Goal: Task Accomplishment & Management: Manage account settings

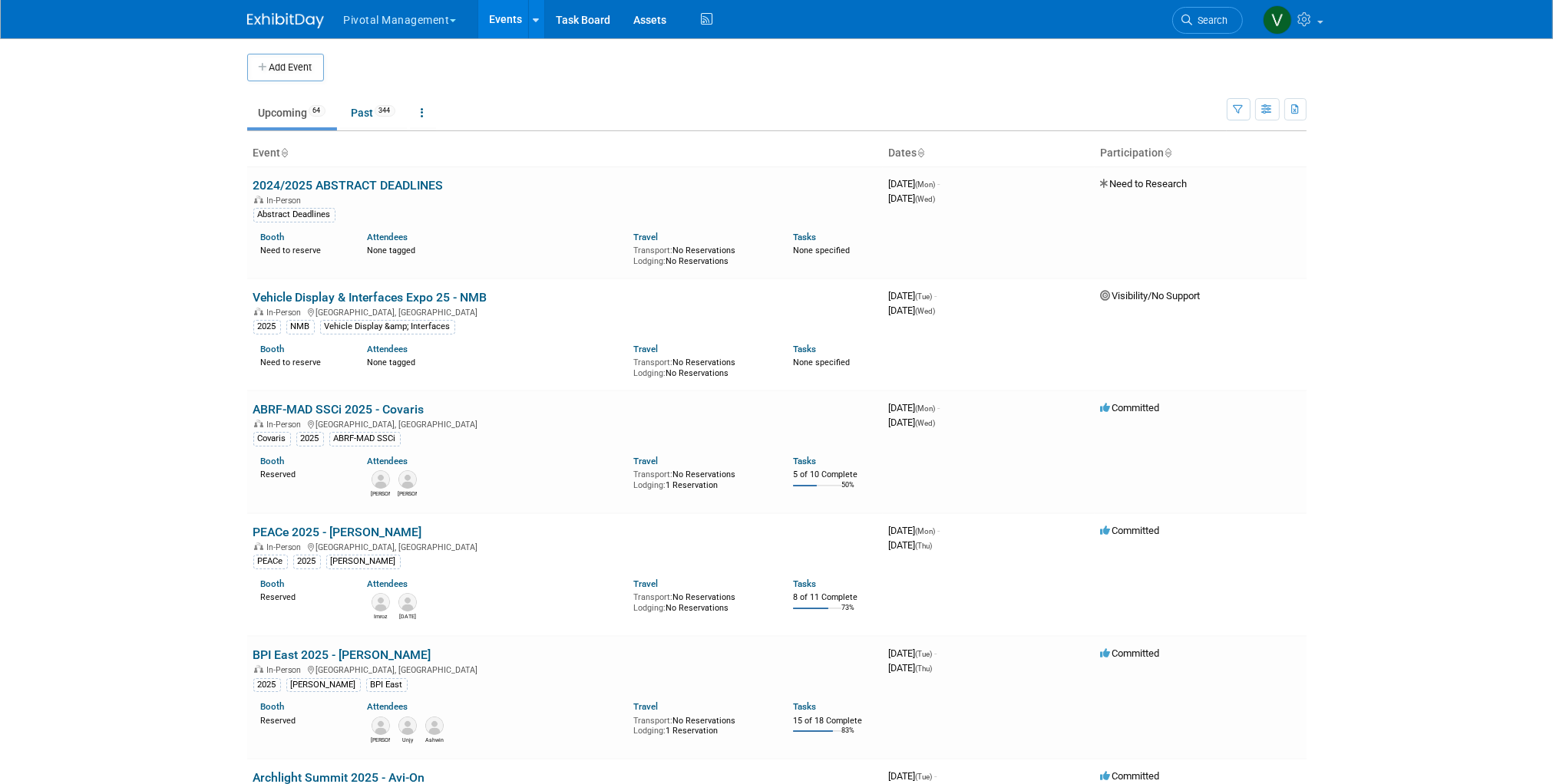
scroll to position [2612, 0]
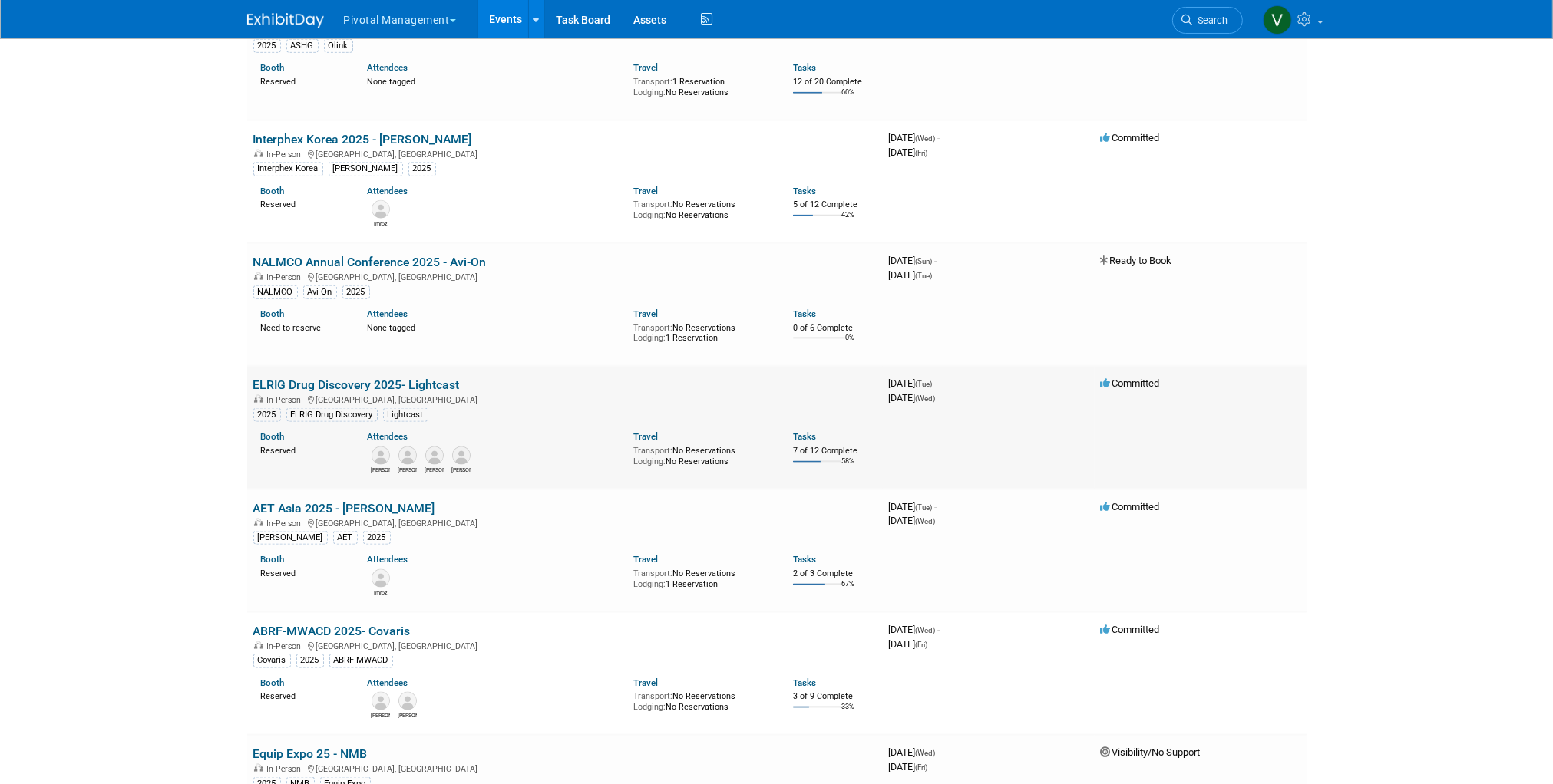
click at [438, 389] on link "ELRIG Drug Discovery 2025- Lightcast" at bounding box center [357, 385] width 207 height 14
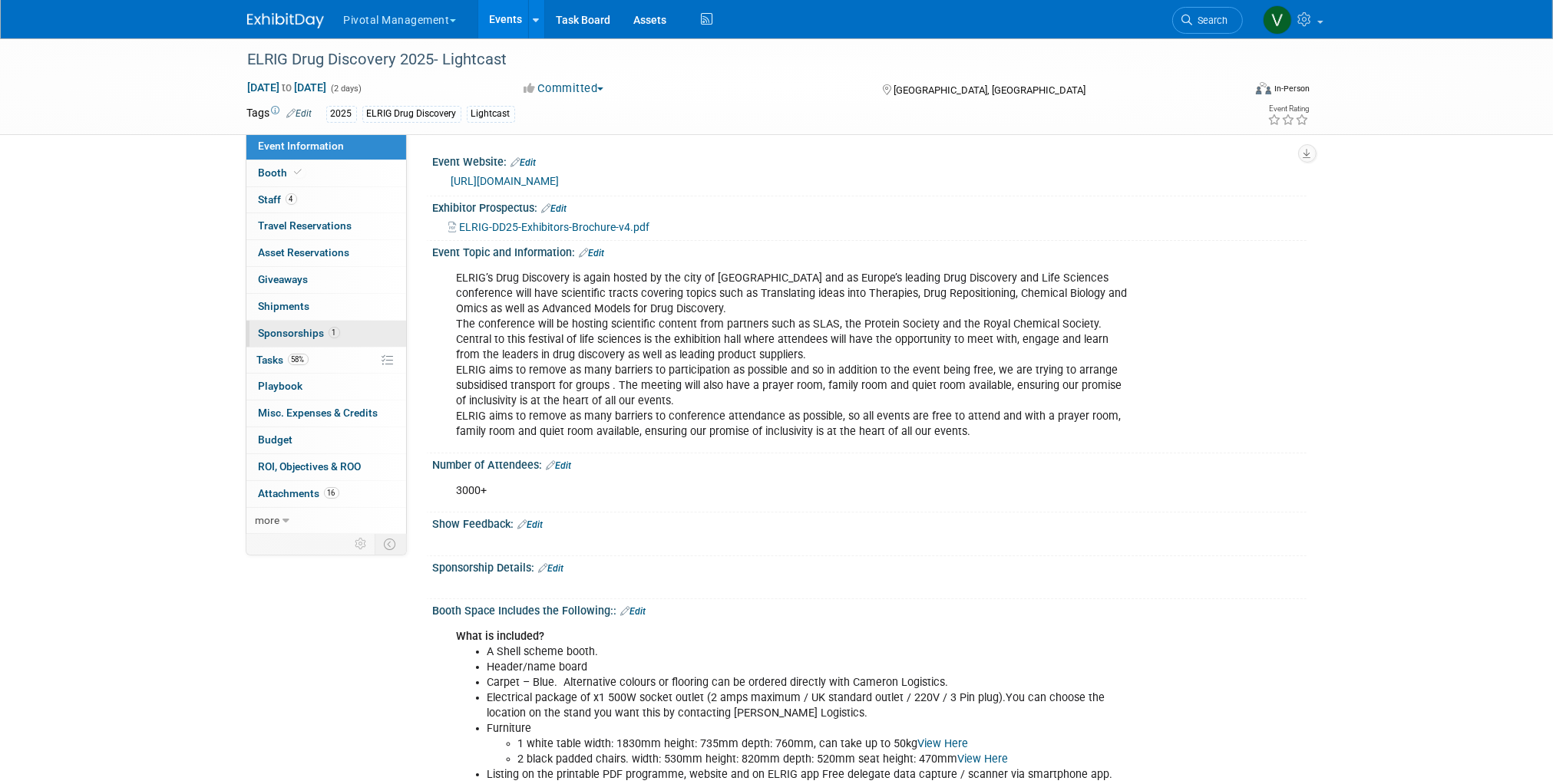
click at [312, 329] on span "Sponsorships 1" at bounding box center [299, 333] width 82 height 12
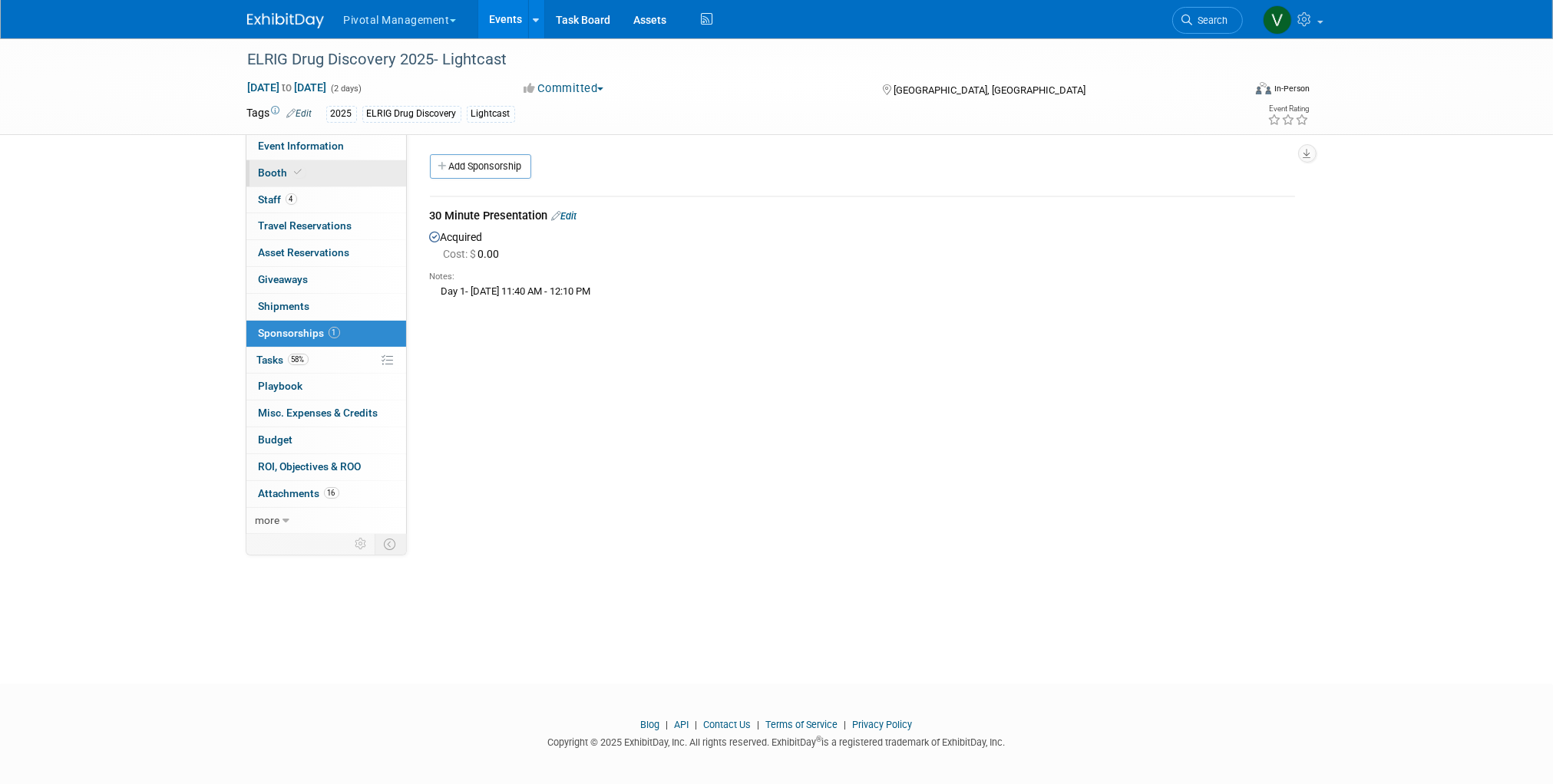
click at [283, 169] on span "Booth" at bounding box center [281, 172] width 47 height 12
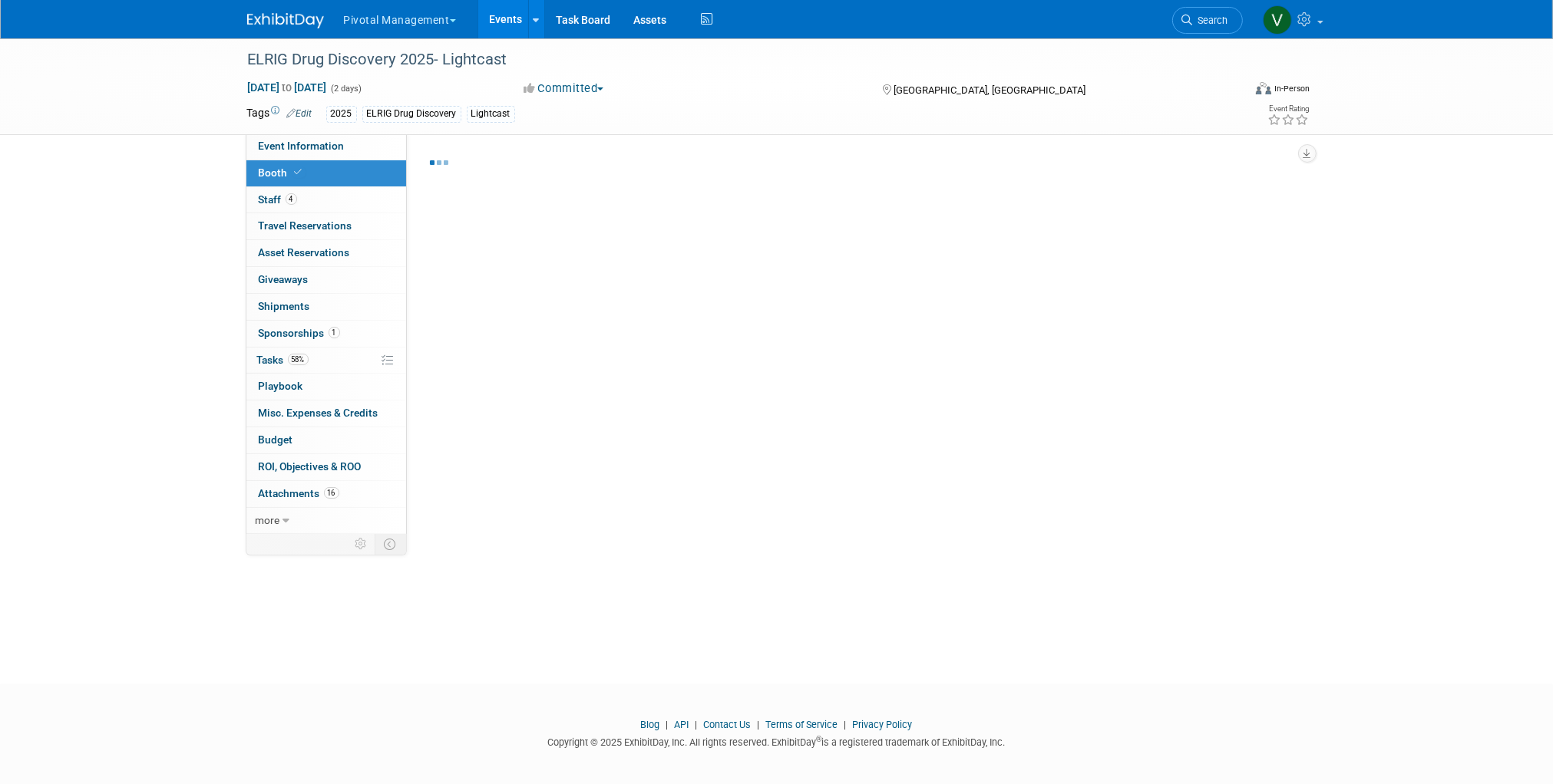
select select "Yes"
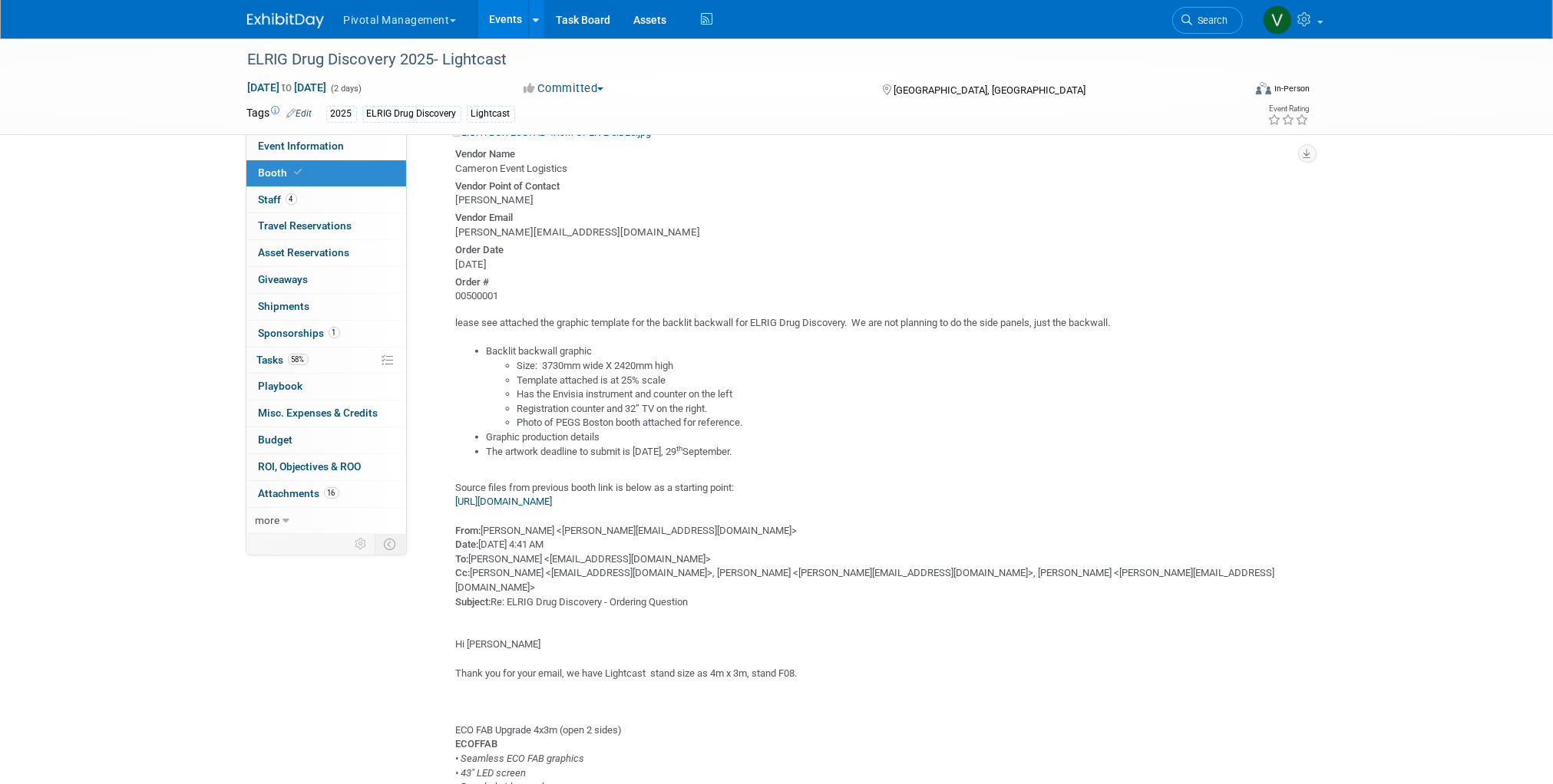
scroll to position [1319, 0]
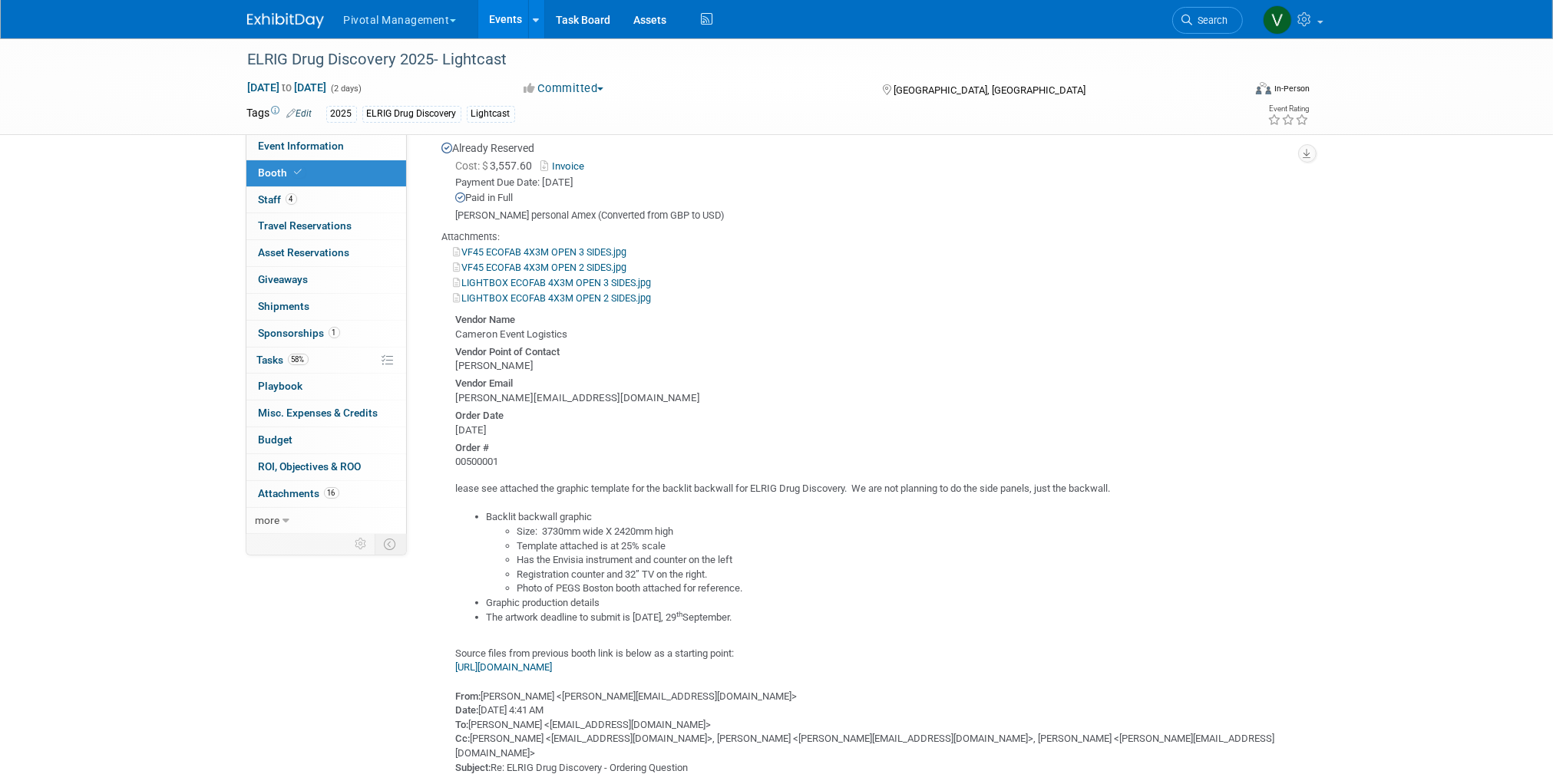
click at [572, 277] on link "LIGHTBOX ECOFAB 4X3M OPEN 3 SIDES.jpg" at bounding box center [553, 283] width 198 height 12
click at [527, 246] on link "VF45 ECOFAB 4X3M OPEN 3 SIDES.jpg" at bounding box center [540, 252] width 174 height 12
click at [497, 20] on link "Events" at bounding box center [506, 19] width 56 height 38
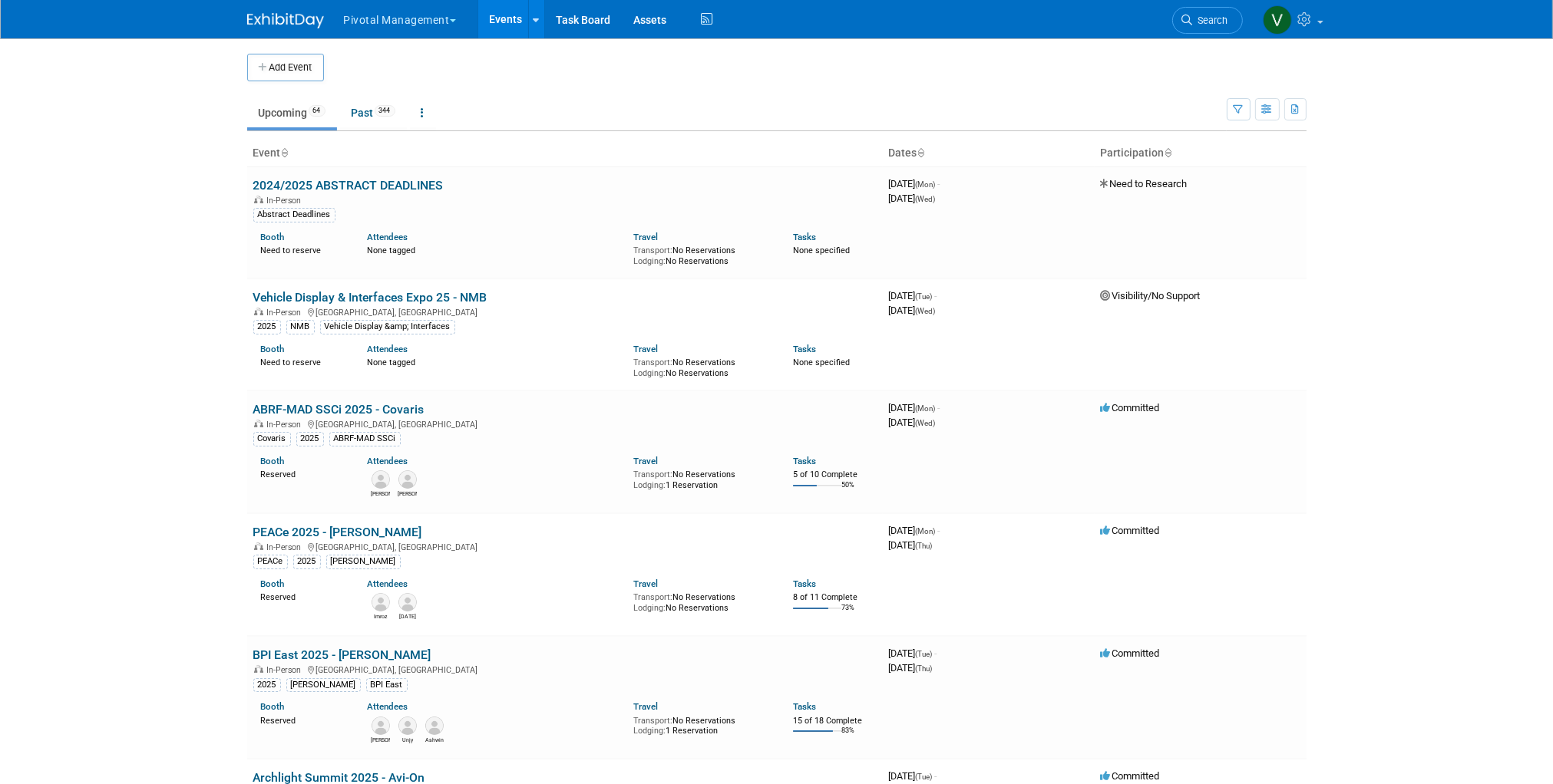
scroll to position [4904, 0]
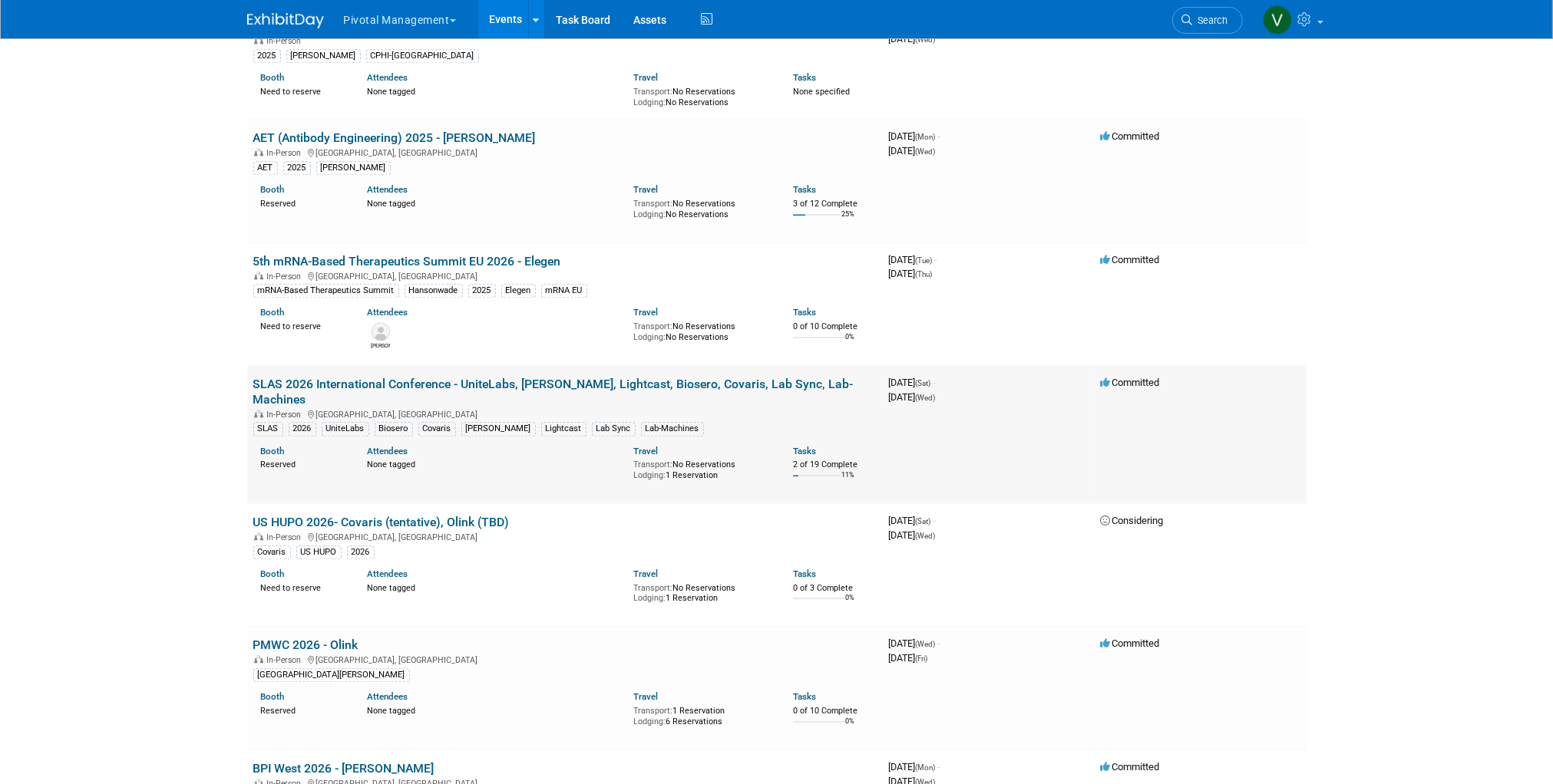
click at [351, 388] on link "SLAS 2026 International Conference - UniteLabs, [PERSON_NAME], Lightcast, Biose…" at bounding box center [554, 392] width 601 height 30
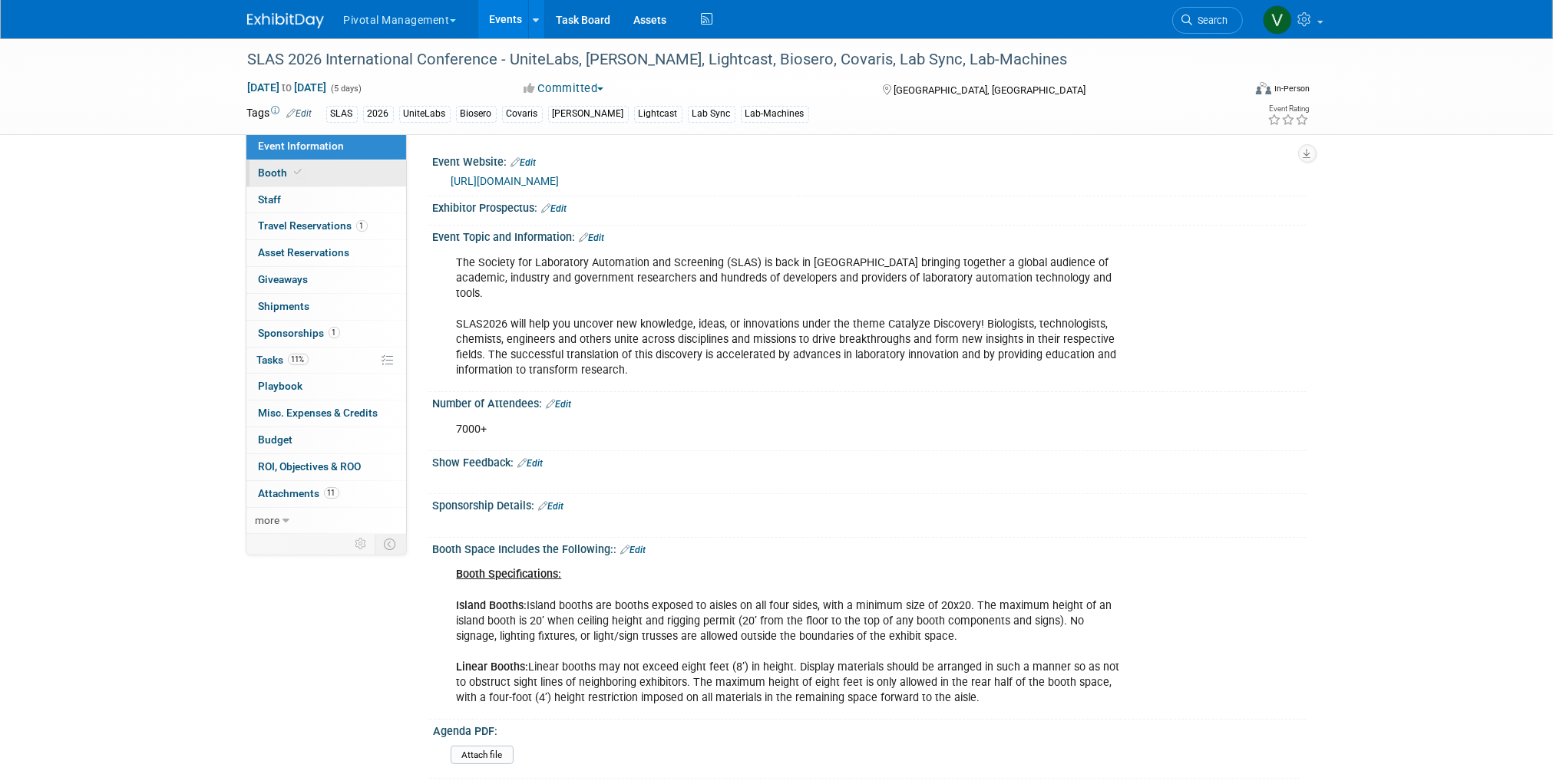
click at [347, 170] on link "Booth" at bounding box center [326, 173] width 159 height 26
select select "Yes"
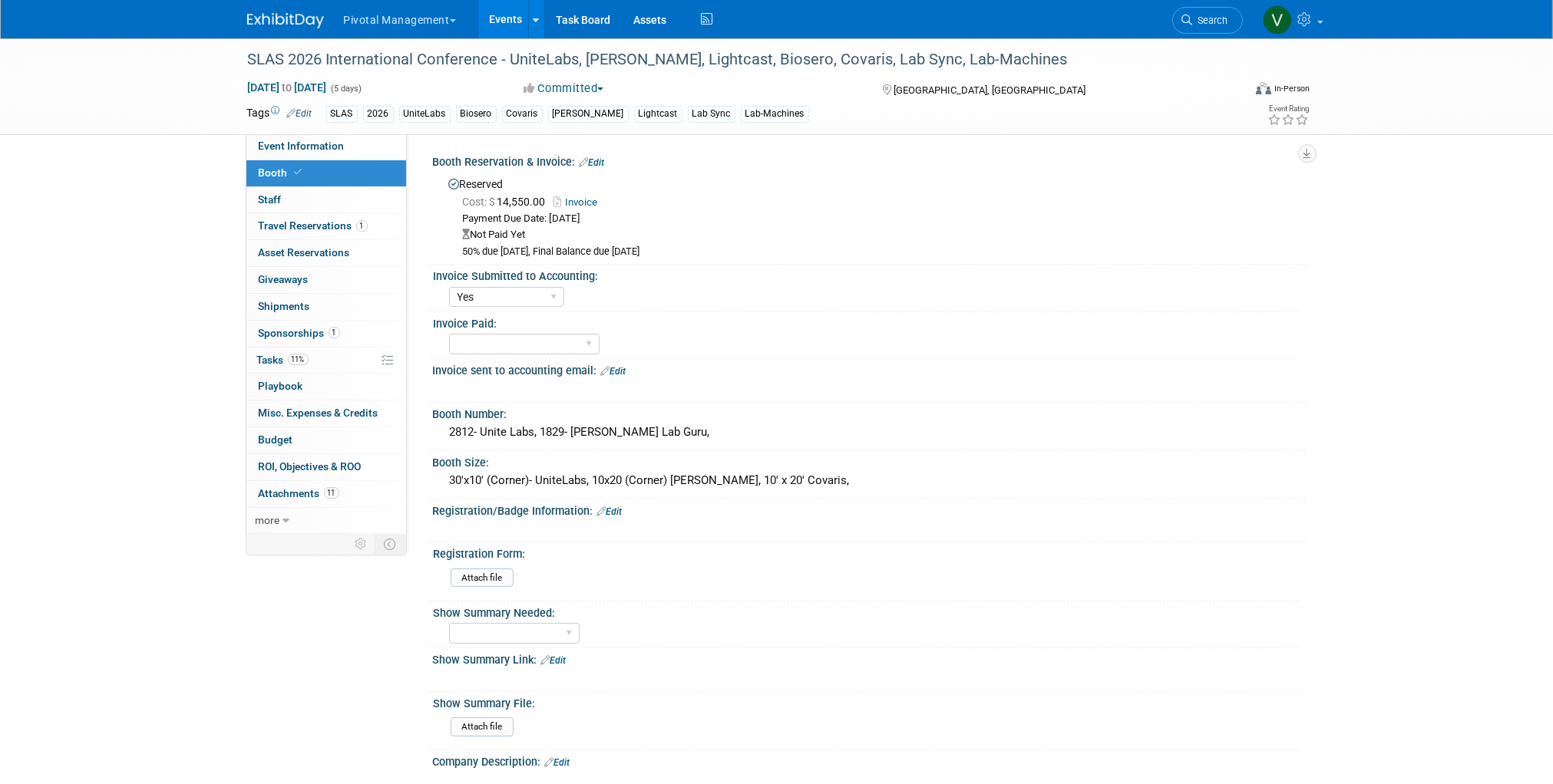
click at [584, 200] on link "Invoice" at bounding box center [579, 202] width 52 height 12
click at [601, 158] on link "Edit" at bounding box center [592, 163] width 25 height 11
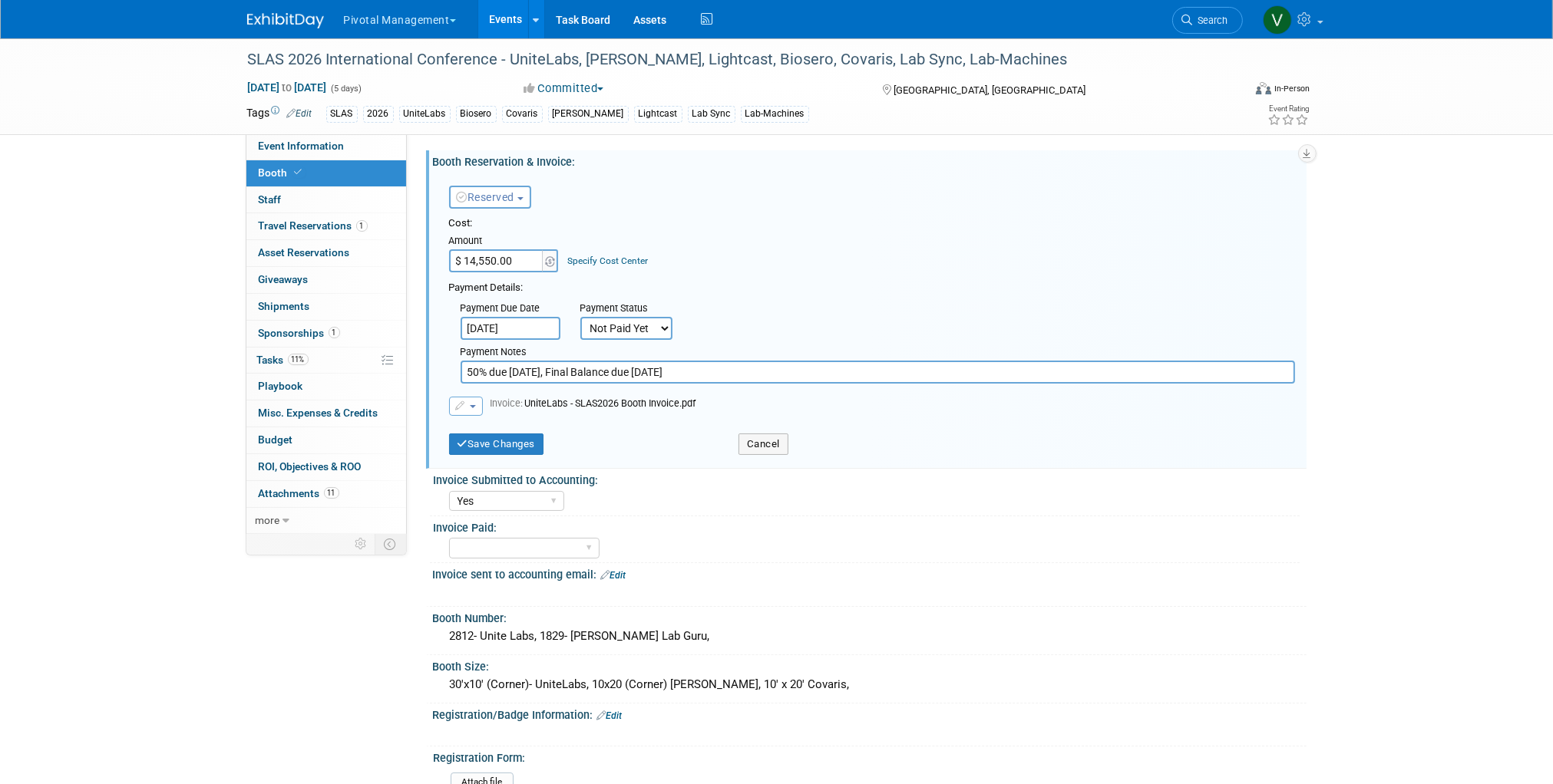
click at [597, 331] on select "Not Paid Yet Partially Paid Paid in Full" at bounding box center [626, 328] width 92 height 23
select select "1"
click at [580, 317] on select "Not Paid Yet Partially Paid Paid in Full" at bounding box center [626, 328] width 92 height 23
click at [475, 405] on span "button" at bounding box center [473, 406] width 6 height 3
click at [487, 426] on link "Replace with a new file" at bounding box center [527, 430] width 154 height 21
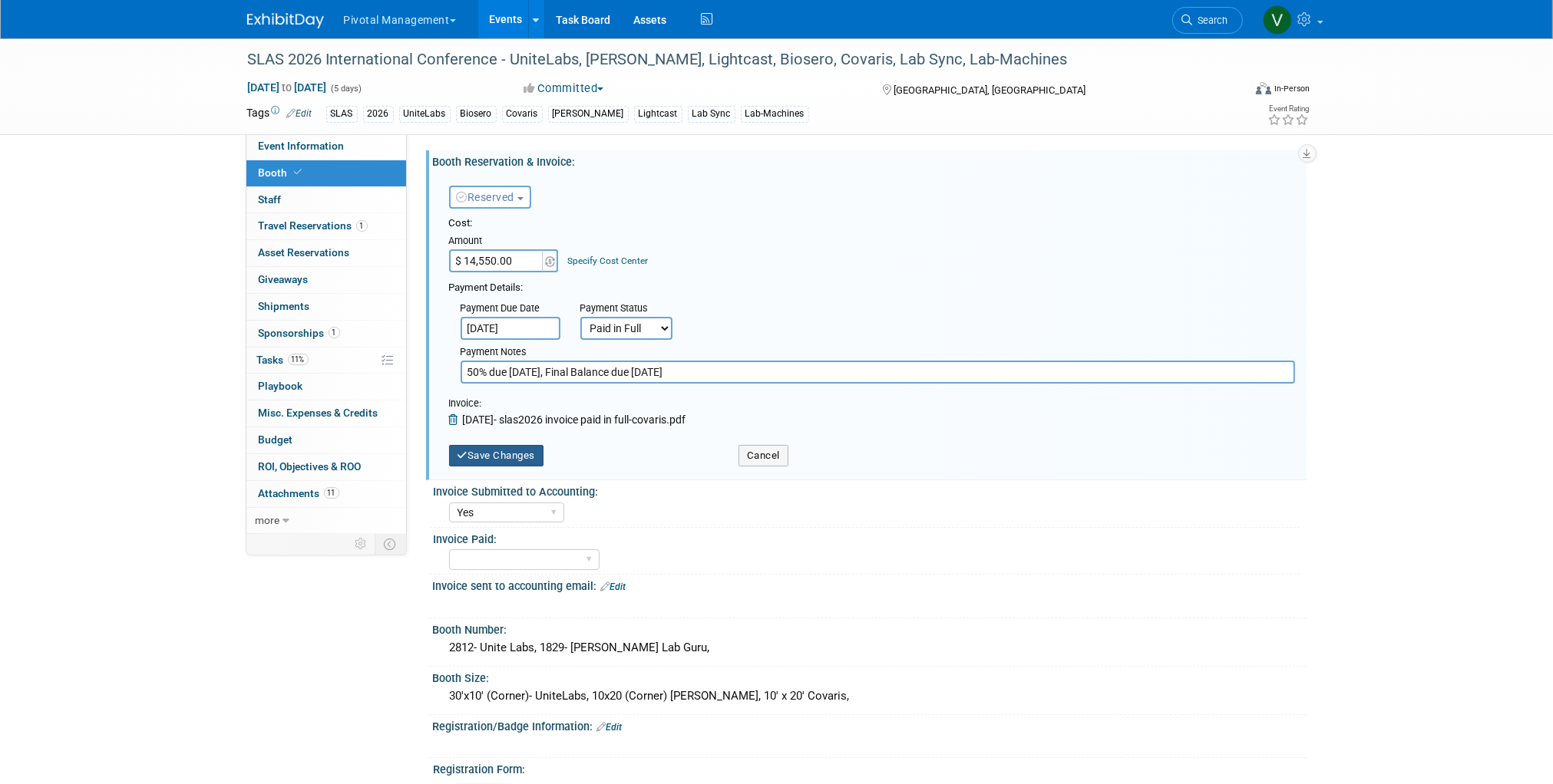
click at [499, 455] on button "Save Changes" at bounding box center [497, 455] width 95 height 21
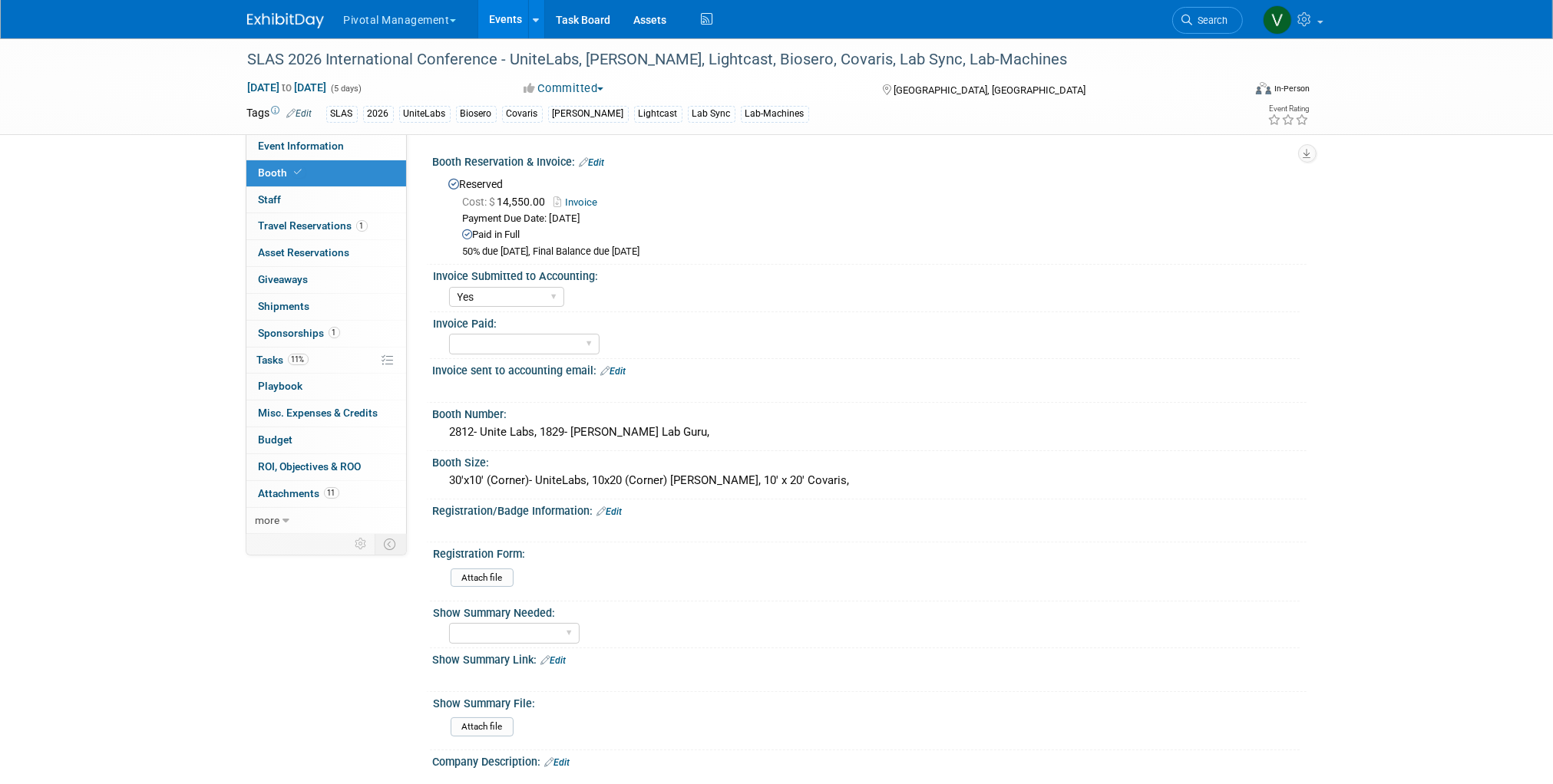
click at [500, 16] on link "Events" at bounding box center [506, 19] width 56 height 38
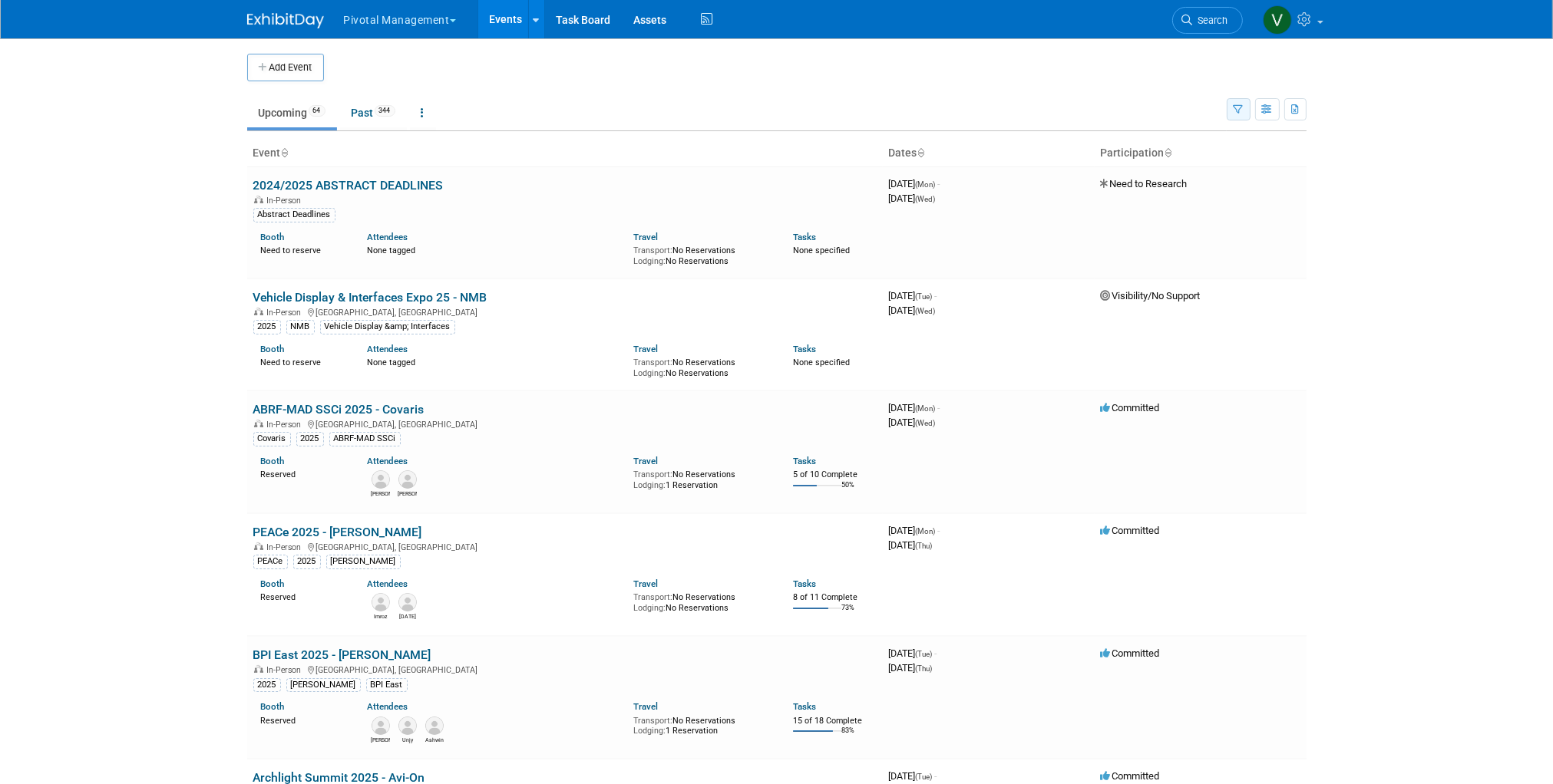
click at [1239, 108] on icon "button" at bounding box center [1238, 110] width 10 height 10
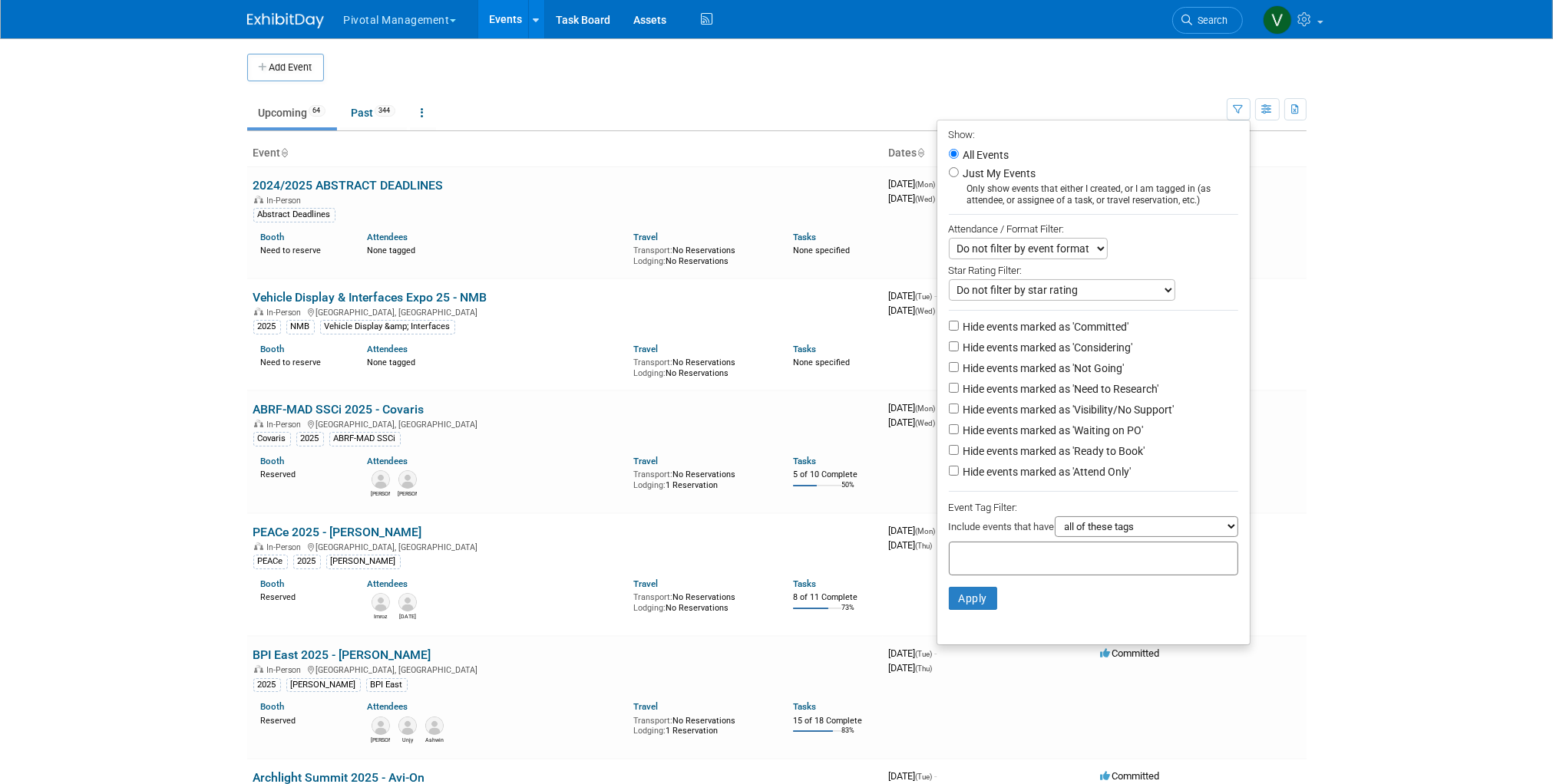
click at [1143, 552] on div at bounding box center [1093, 558] width 289 height 34
type input "covaris"
click at [1107, 600] on div "Covaris" at bounding box center [1049, 592] width 215 height 21
type input "Covaris"
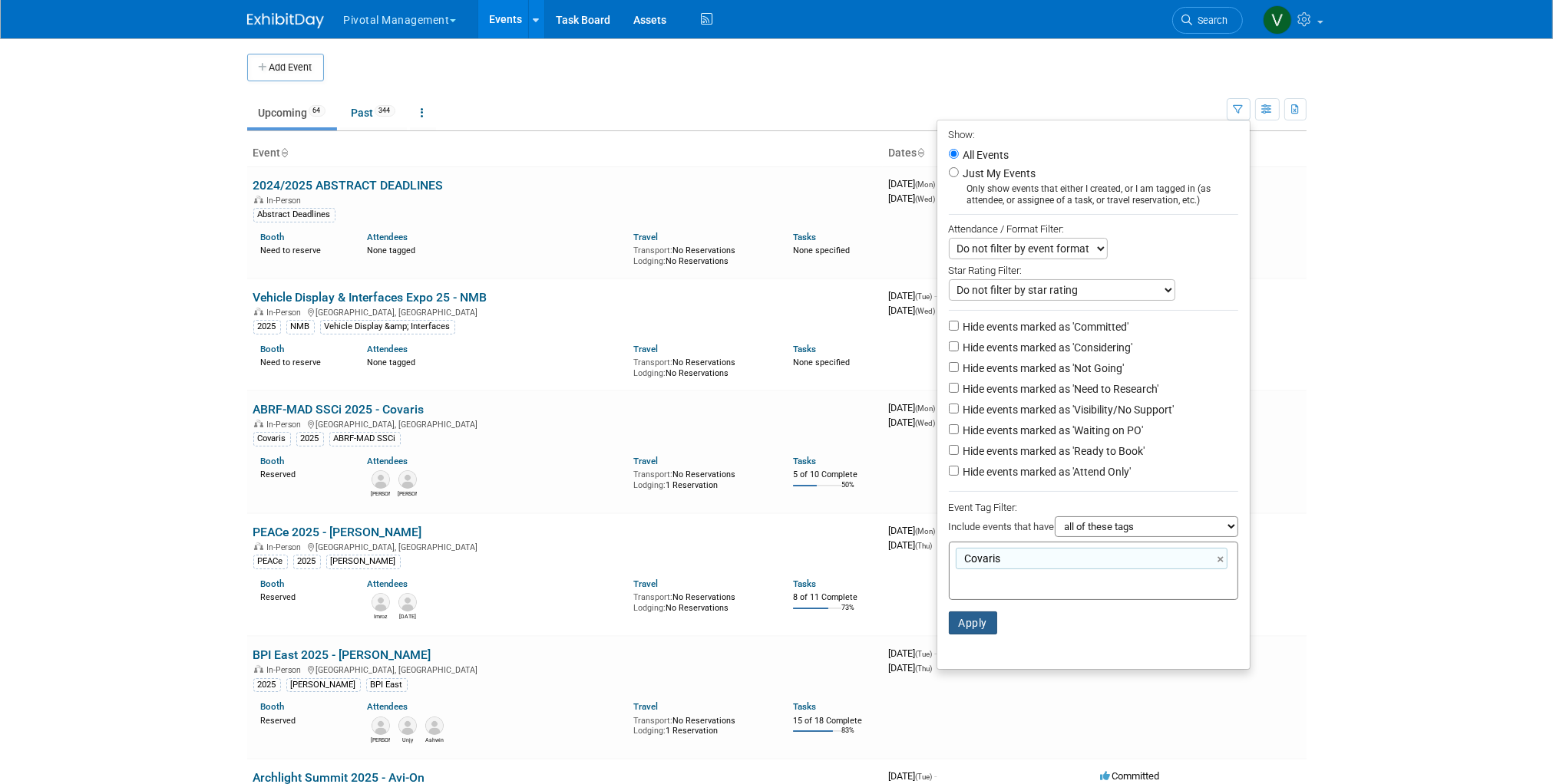
click at [968, 626] on button "Apply" at bounding box center [973, 622] width 49 height 23
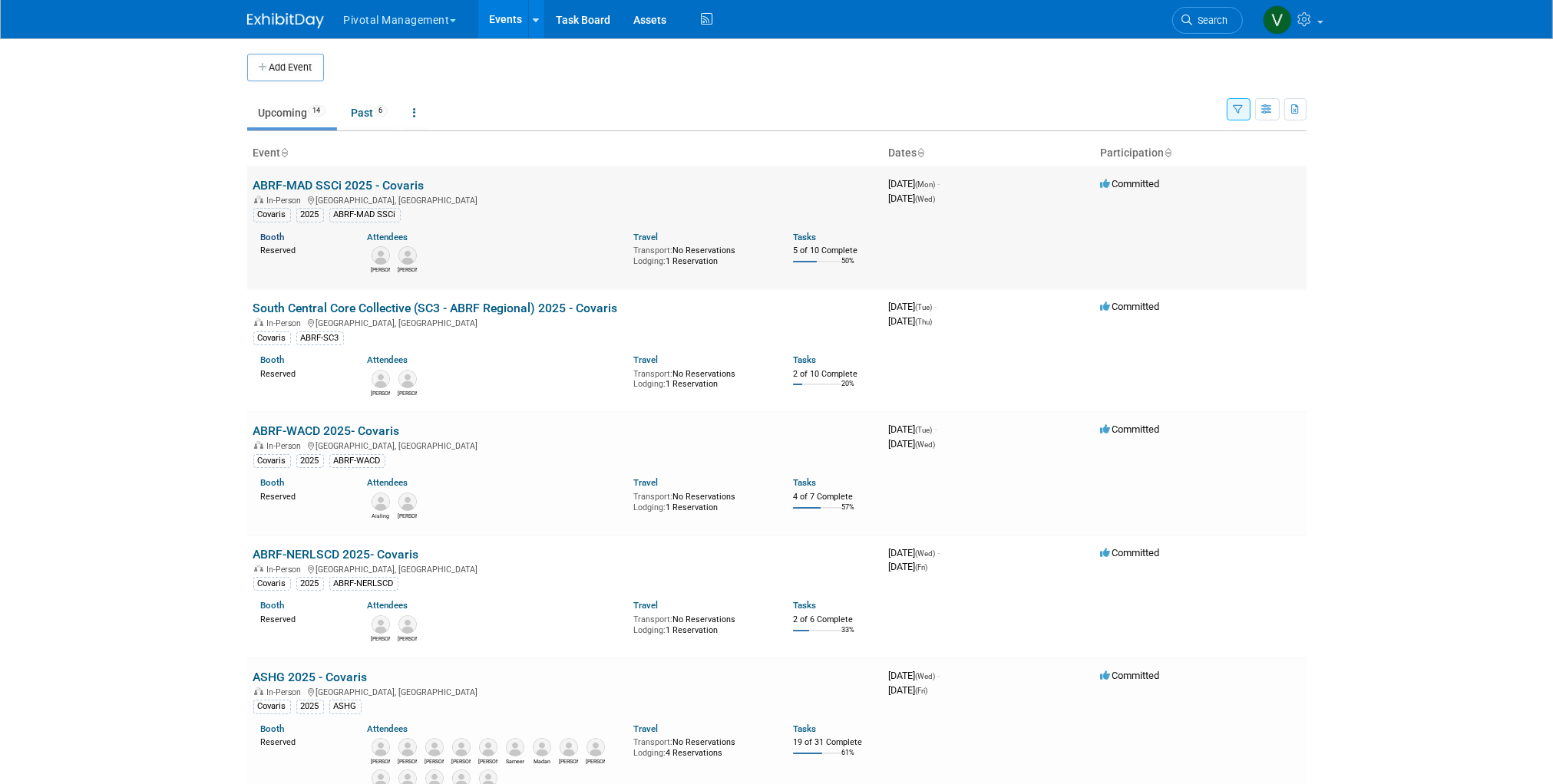
click at [276, 233] on link "Booth" at bounding box center [273, 238] width 24 height 11
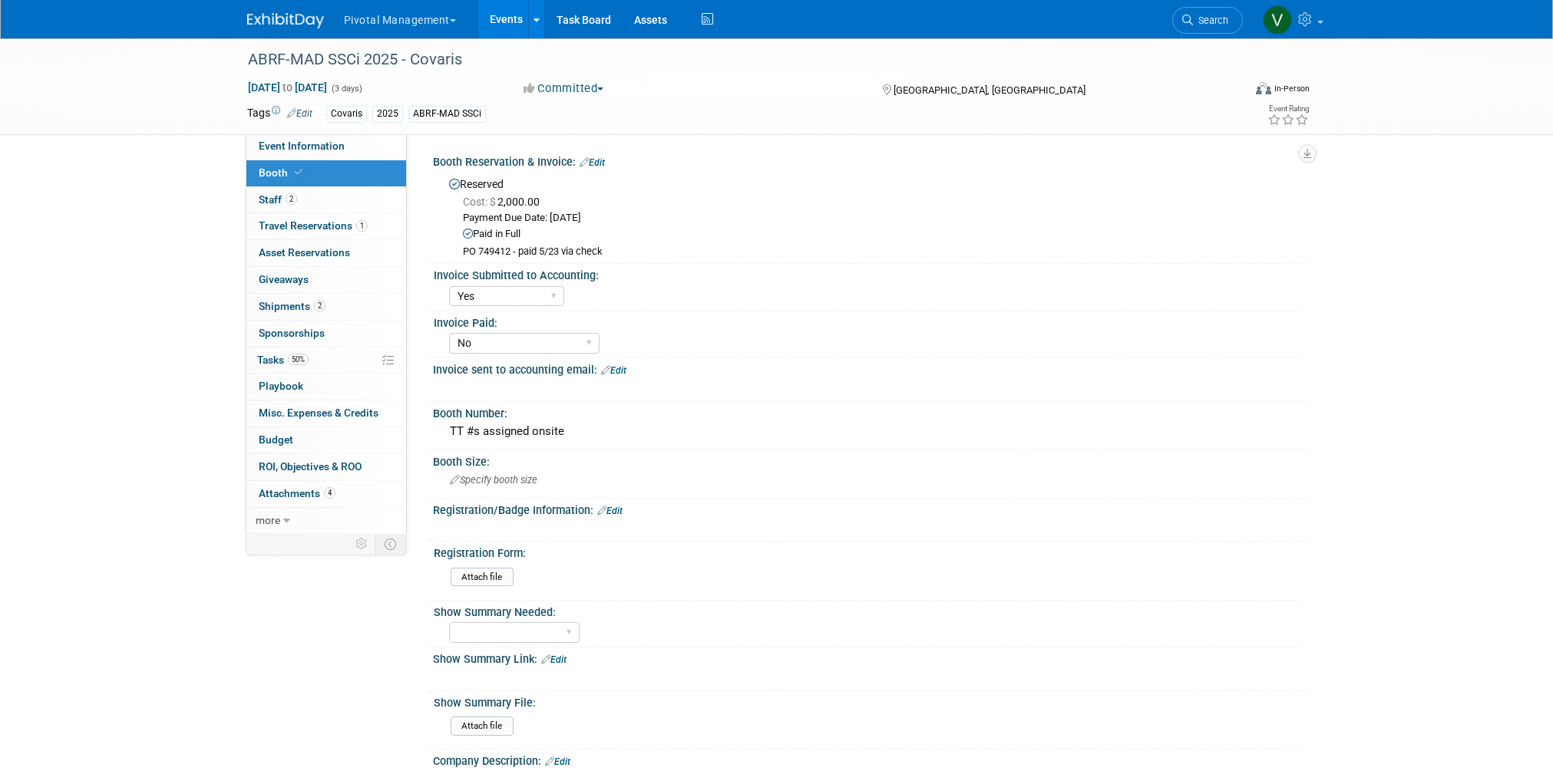
select select "Yes"
select select "No"
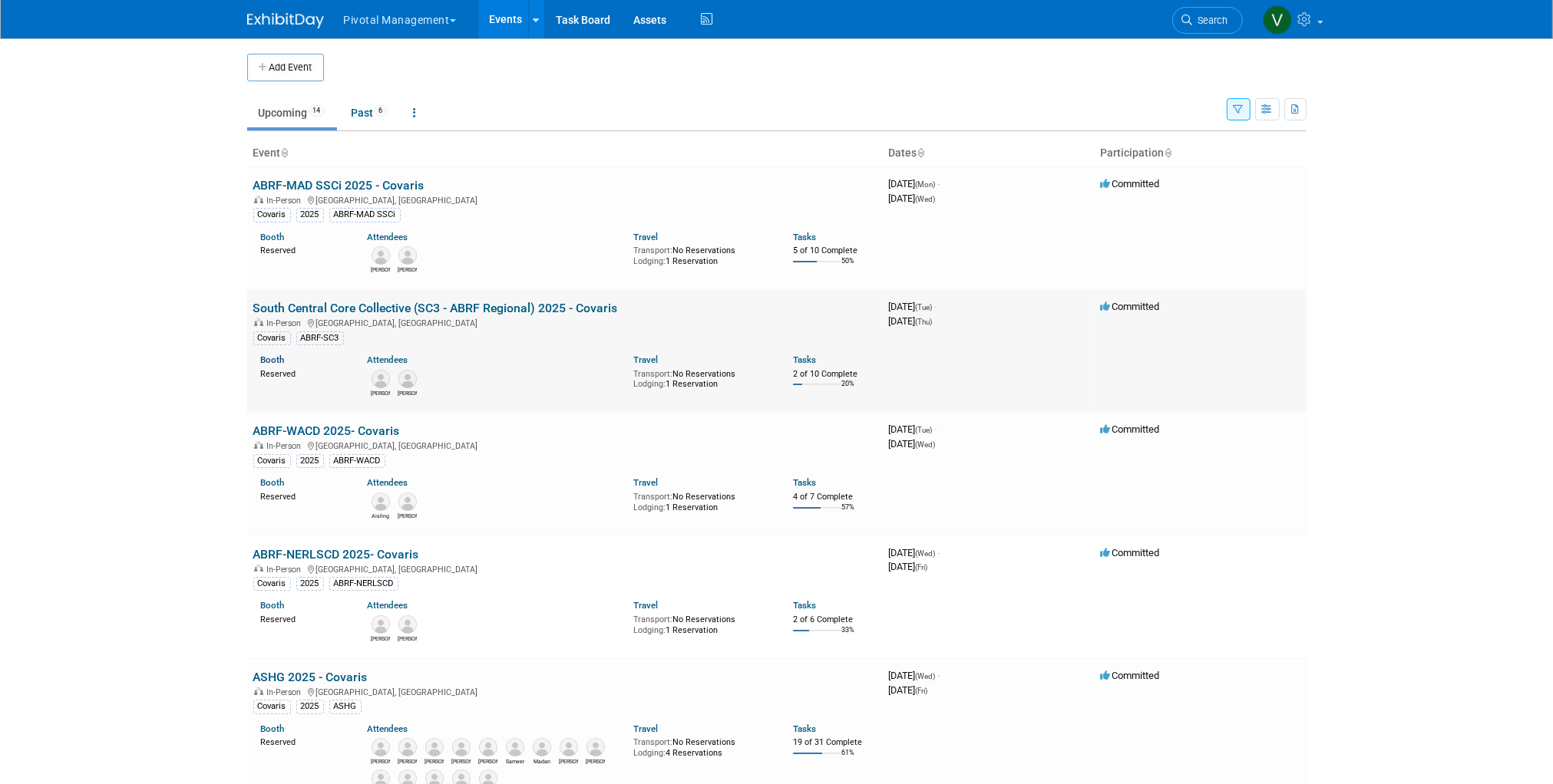
click at [273, 357] on link "Booth" at bounding box center [273, 360] width 24 height 11
click at [272, 478] on link "Booth" at bounding box center [273, 483] width 24 height 11
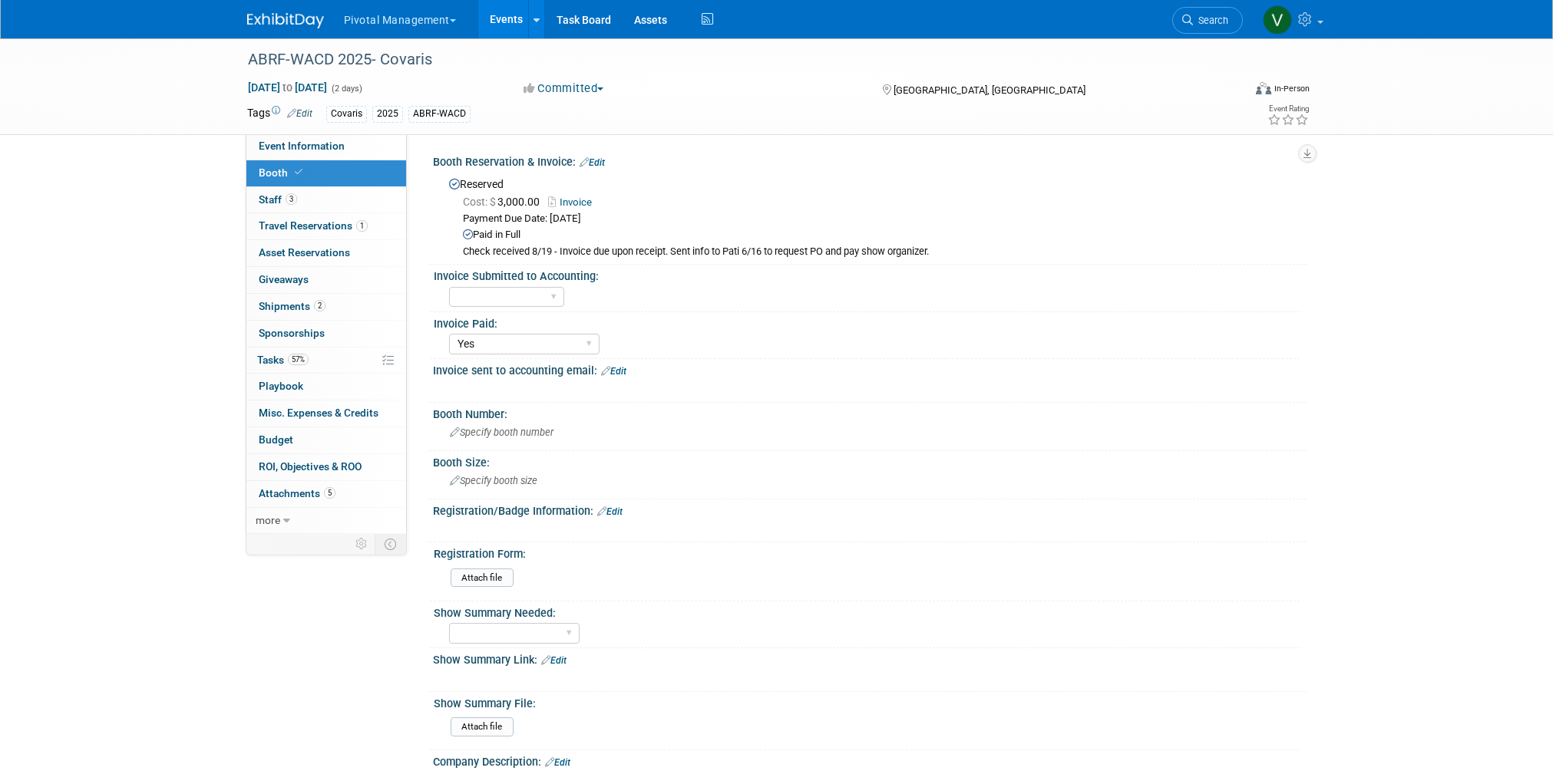
select select "Yes"
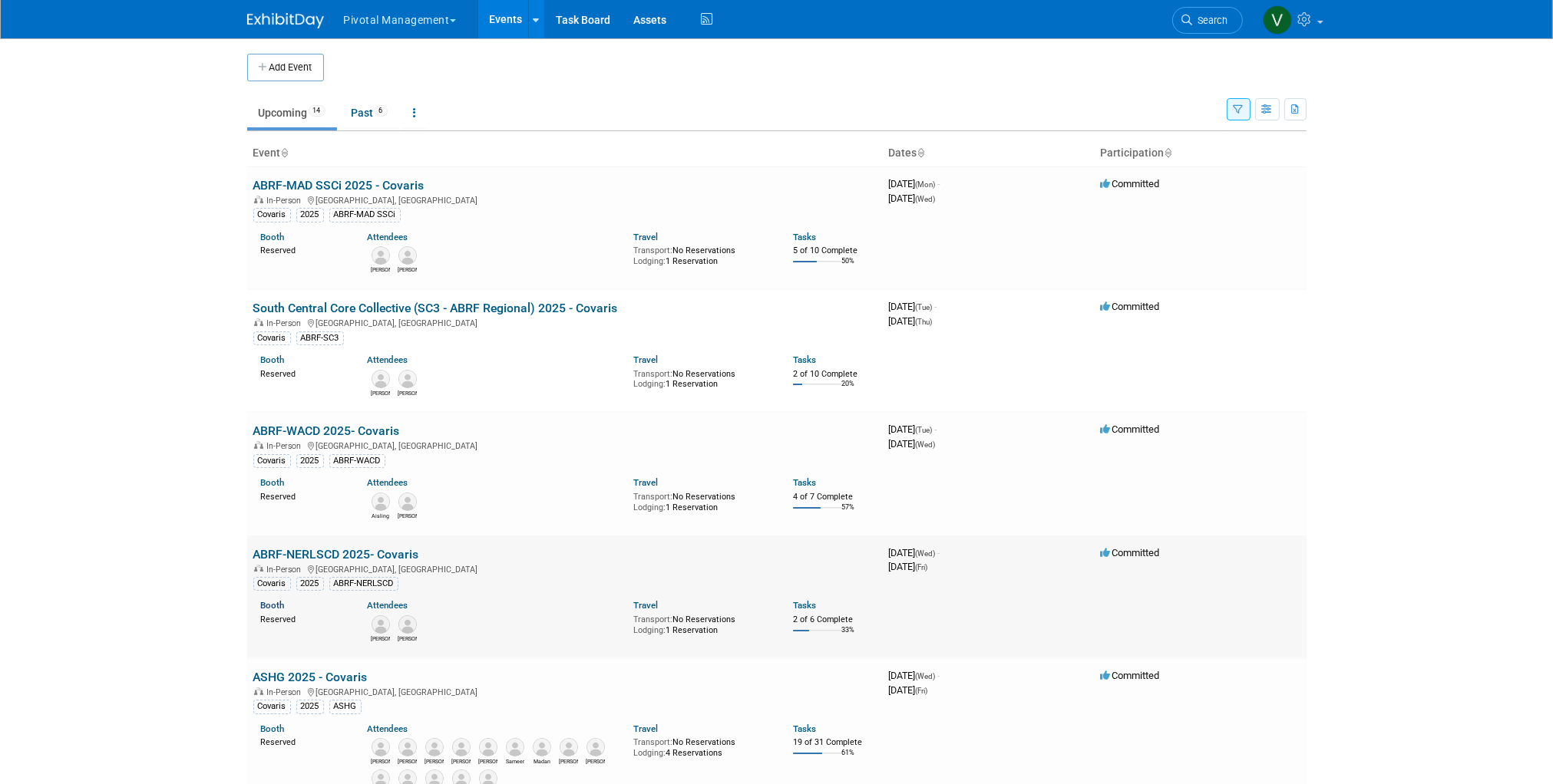
click at [275, 604] on link "Booth" at bounding box center [273, 606] width 24 height 11
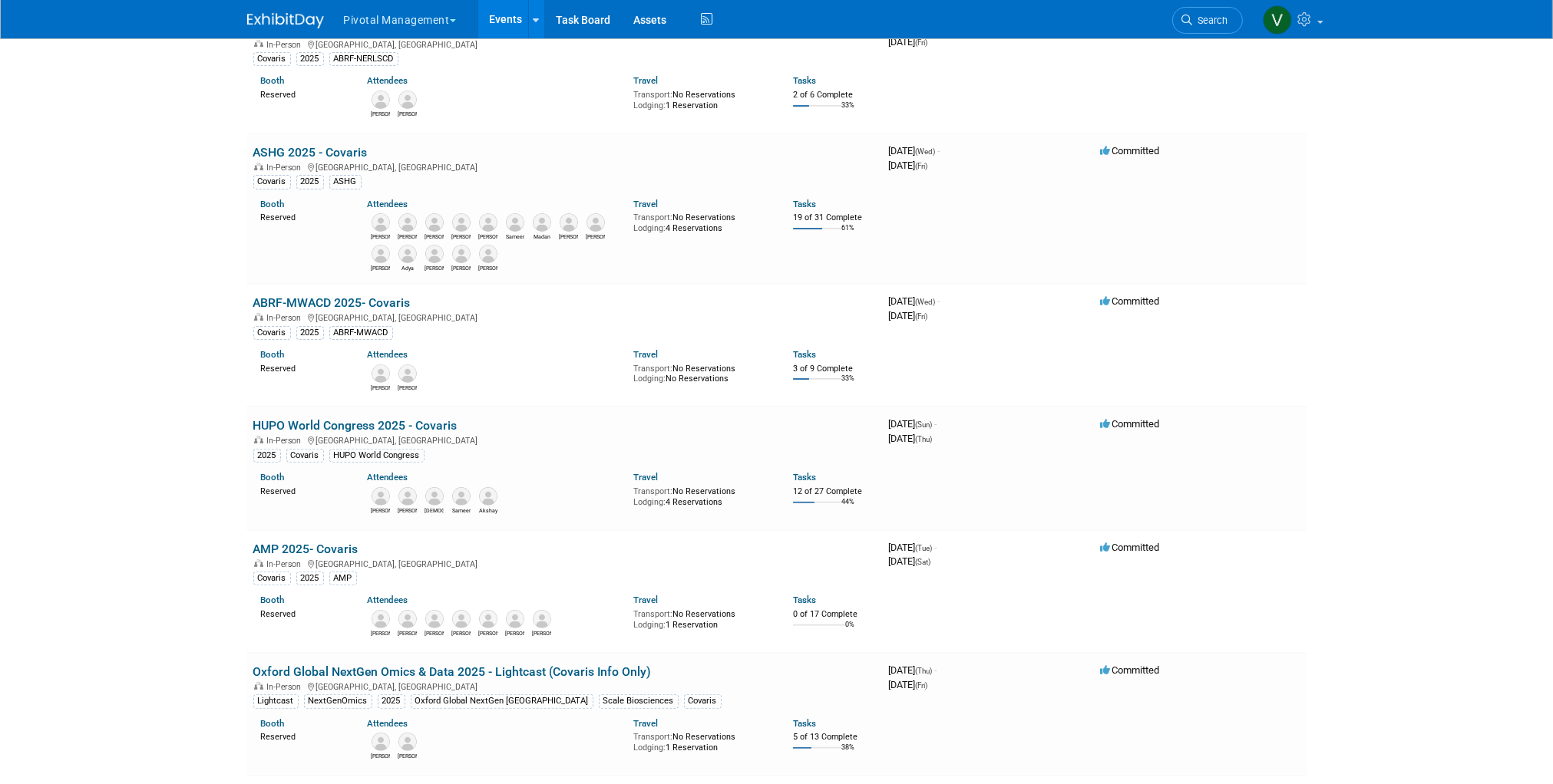
scroll to position [526, 0]
click at [273, 359] on link "Booth" at bounding box center [273, 354] width 24 height 11
click at [272, 200] on link "Booth" at bounding box center [273, 204] width 24 height 11
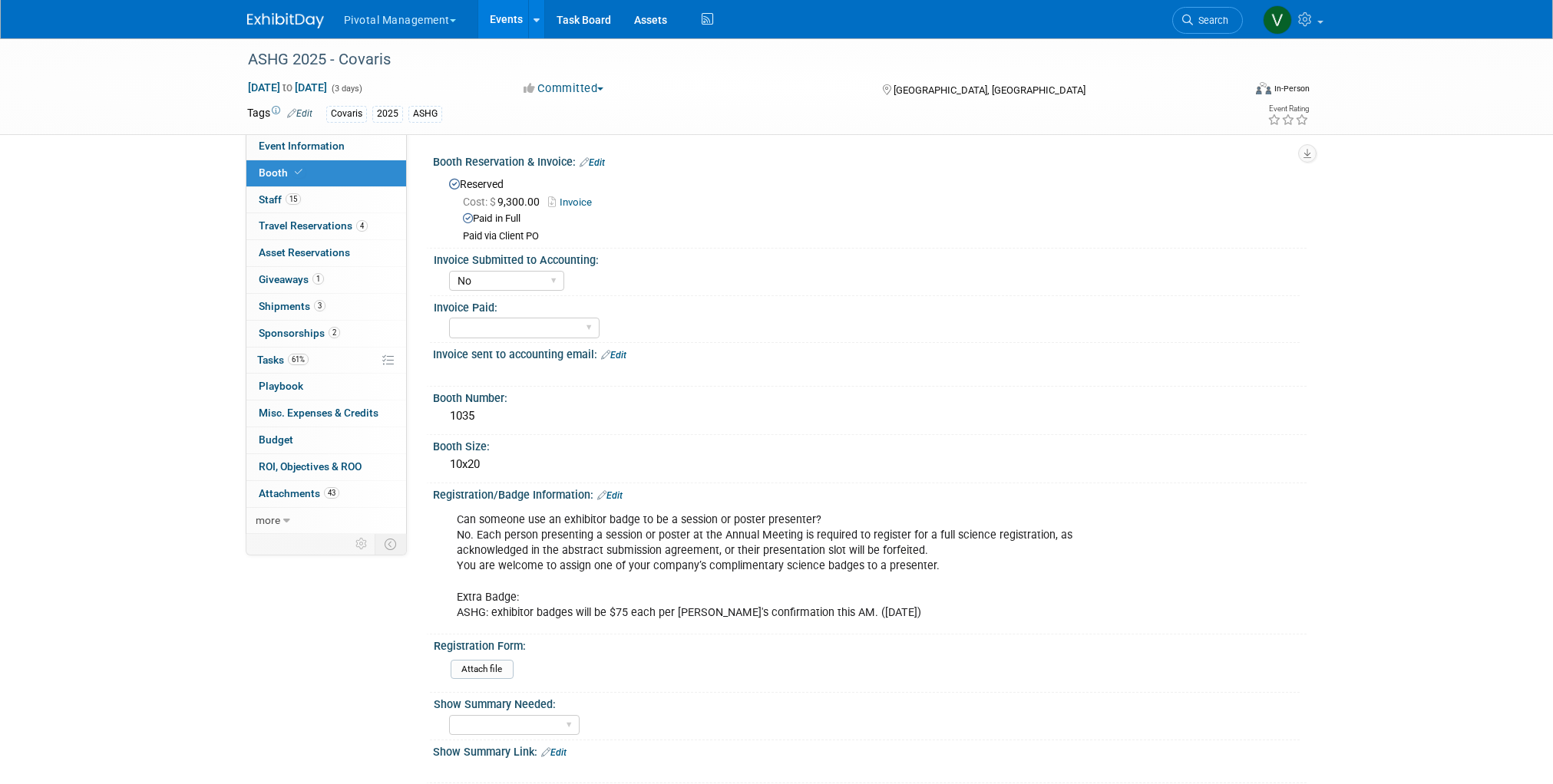
select select "No"
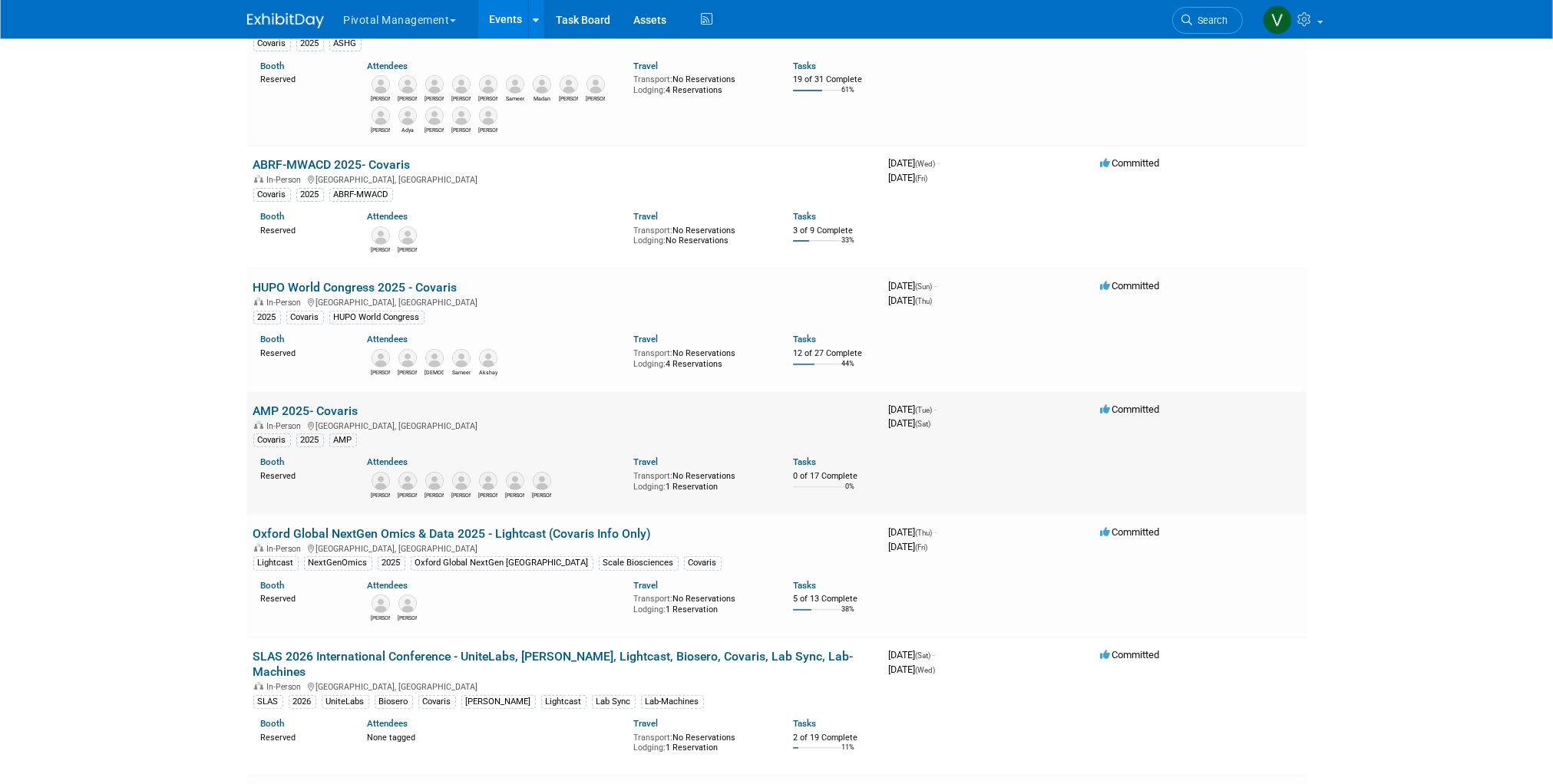
scroll to position [712, 0]
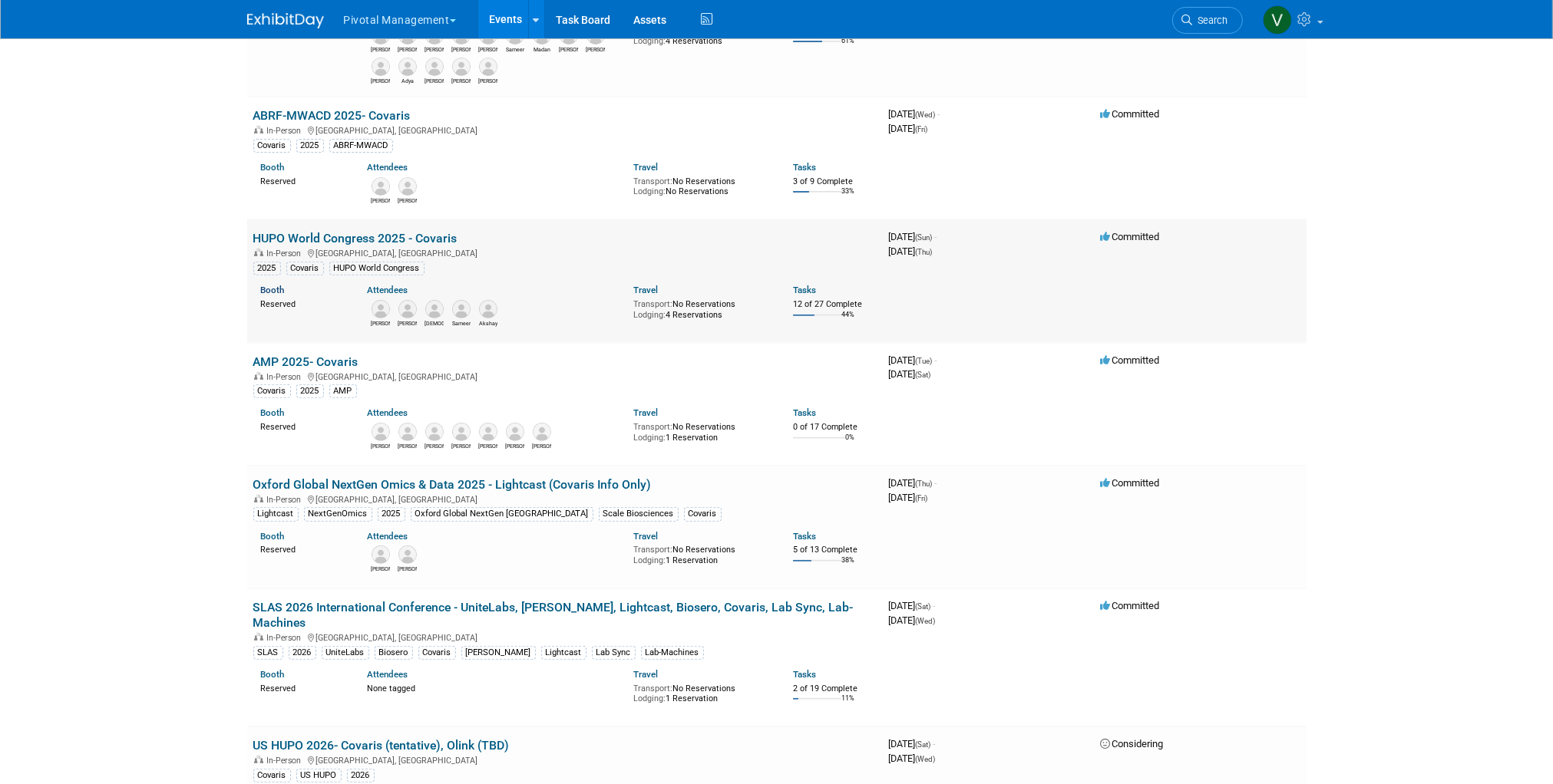
click at [275, 294] on link "Booth" at bounding box center [273, 290] width 24 height 11
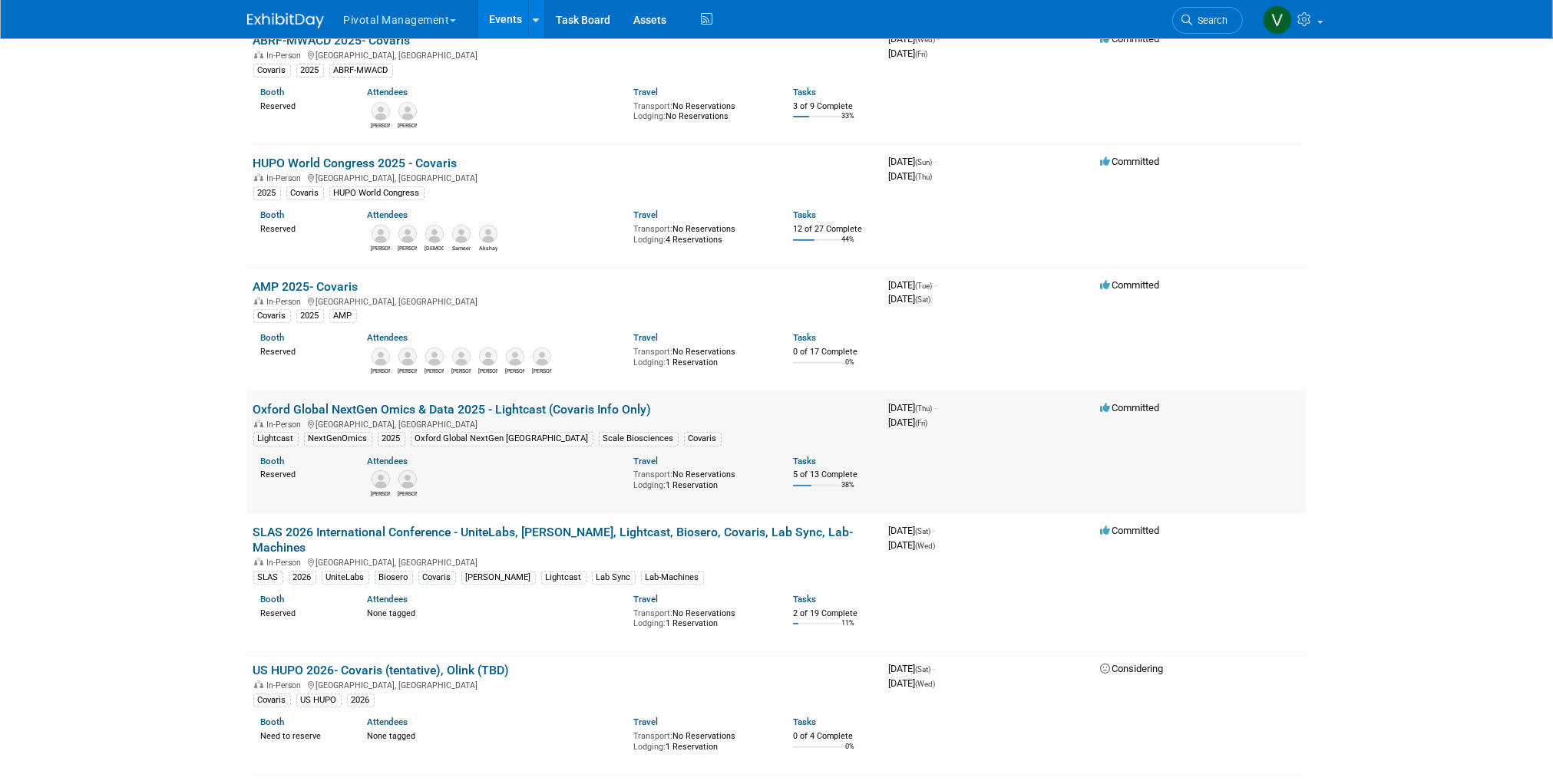
scroll to position [843, 0]
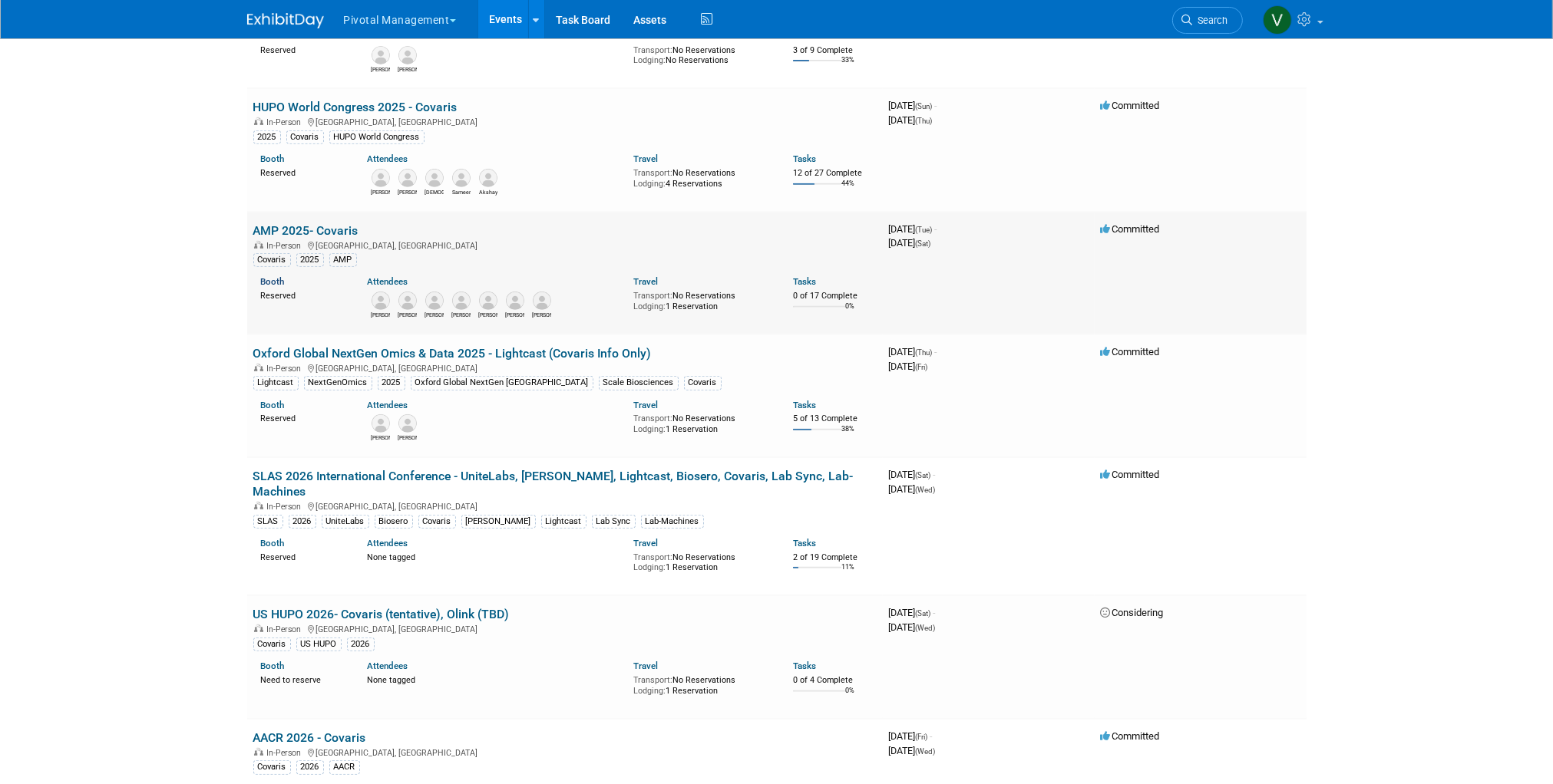
click at [269, 287] on link "Booth" at bounding box center [273, 282] width 24 height 11
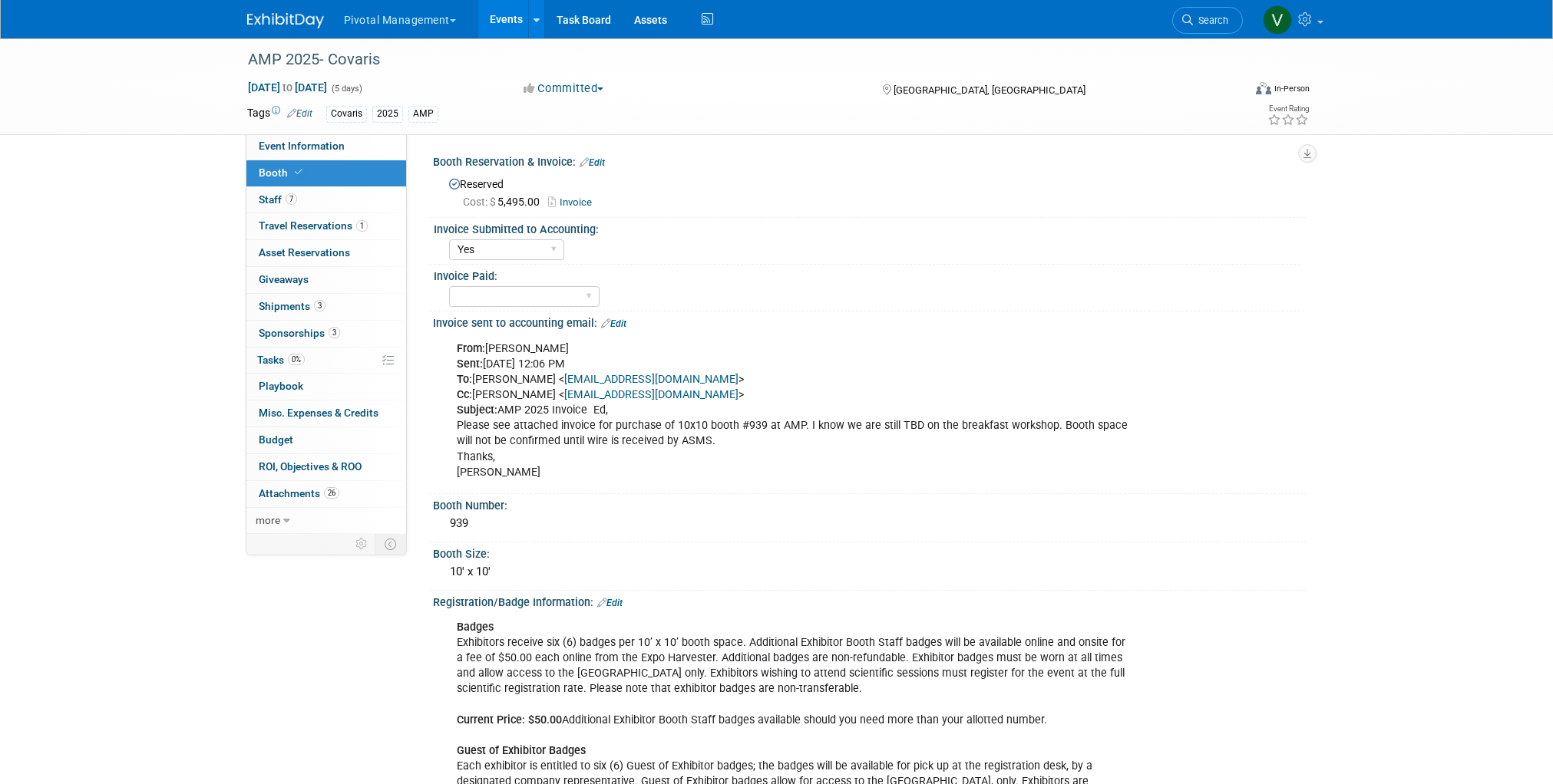
select select "Yes"
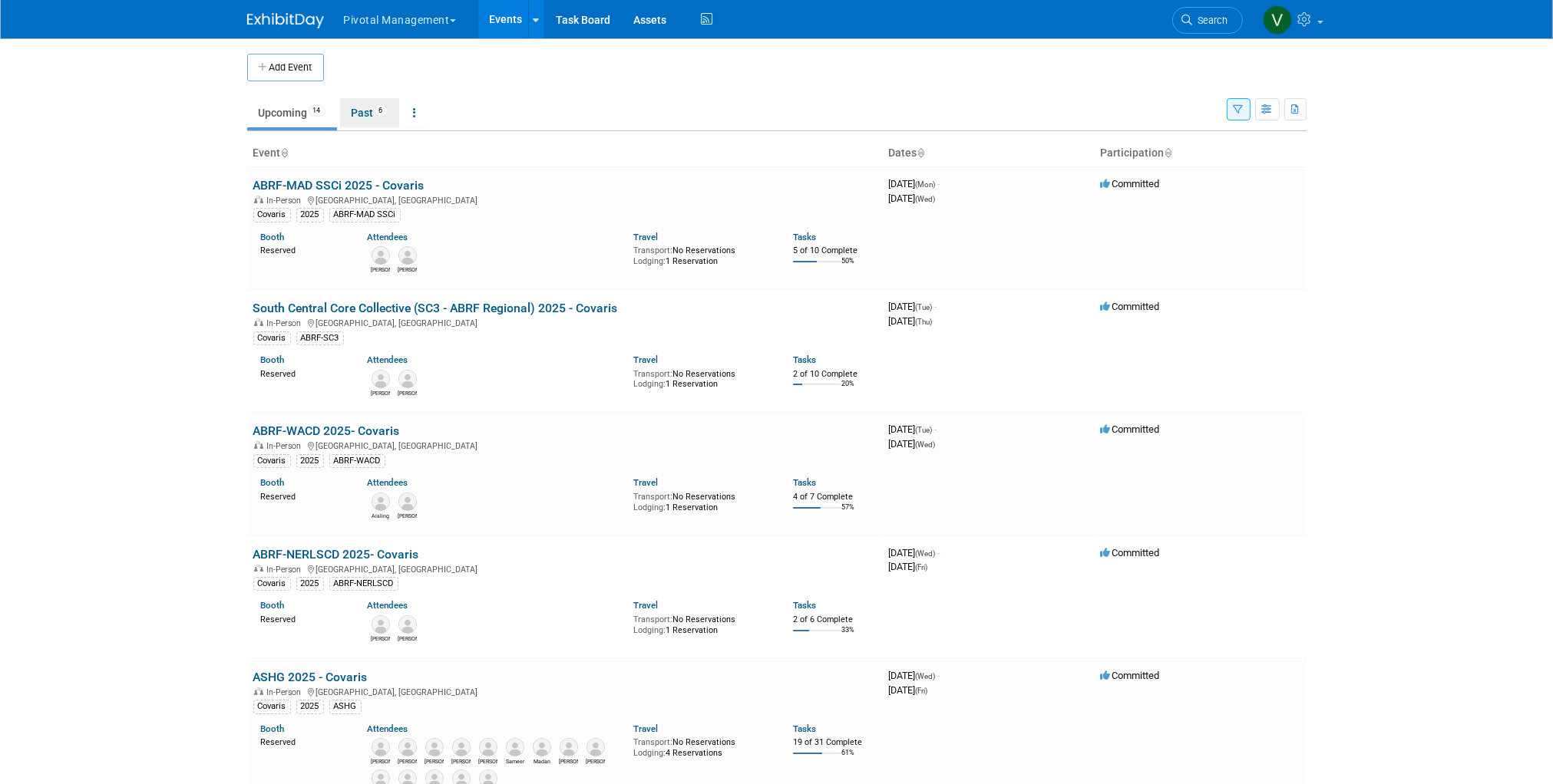
click at [368, 112] on link "Past 6" at bounding box center [369, 112] width 59 height 29
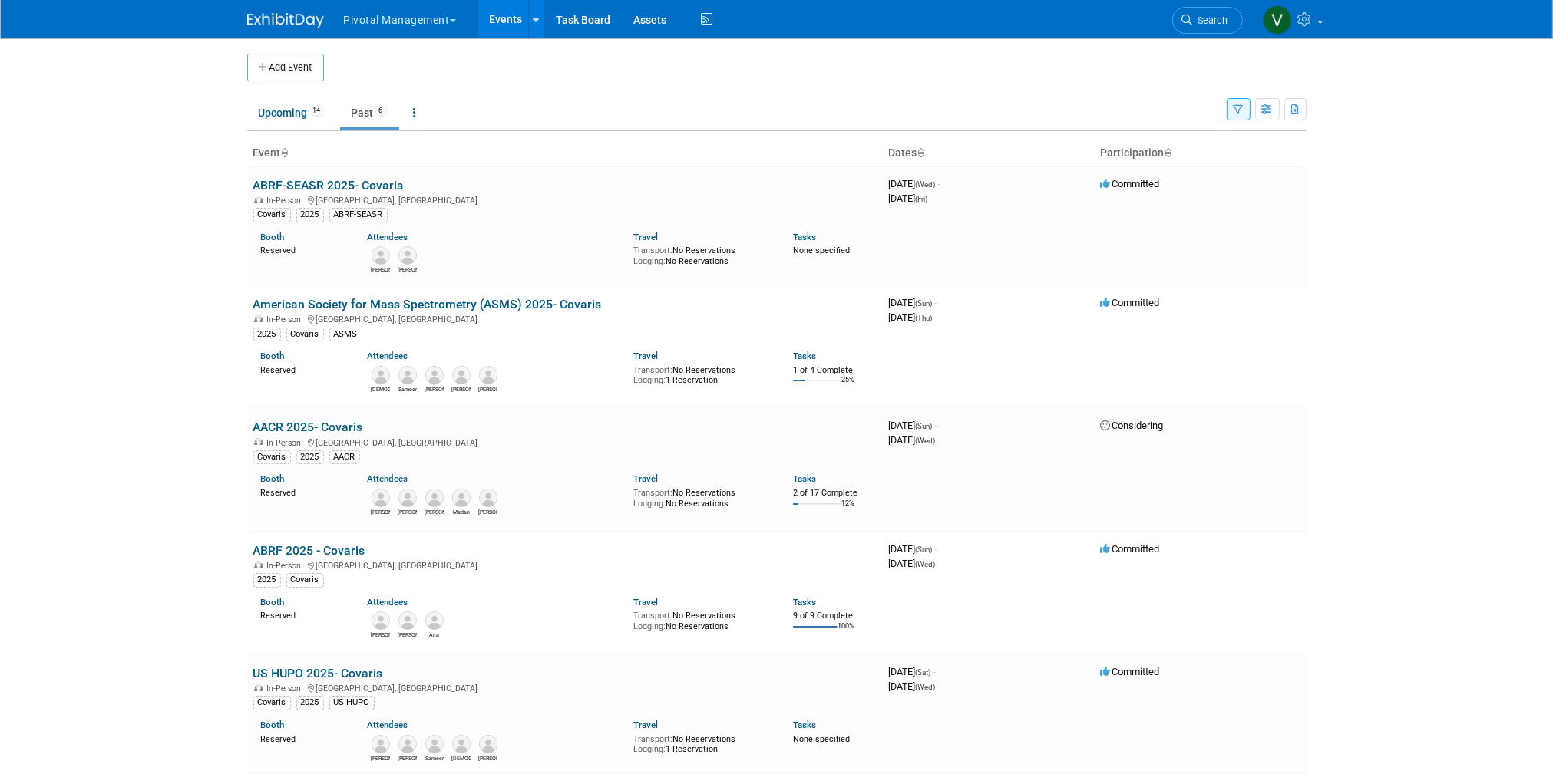
click at [1234, 111] on icon "button" at bounding box center [1238, 110] width 10 height 10
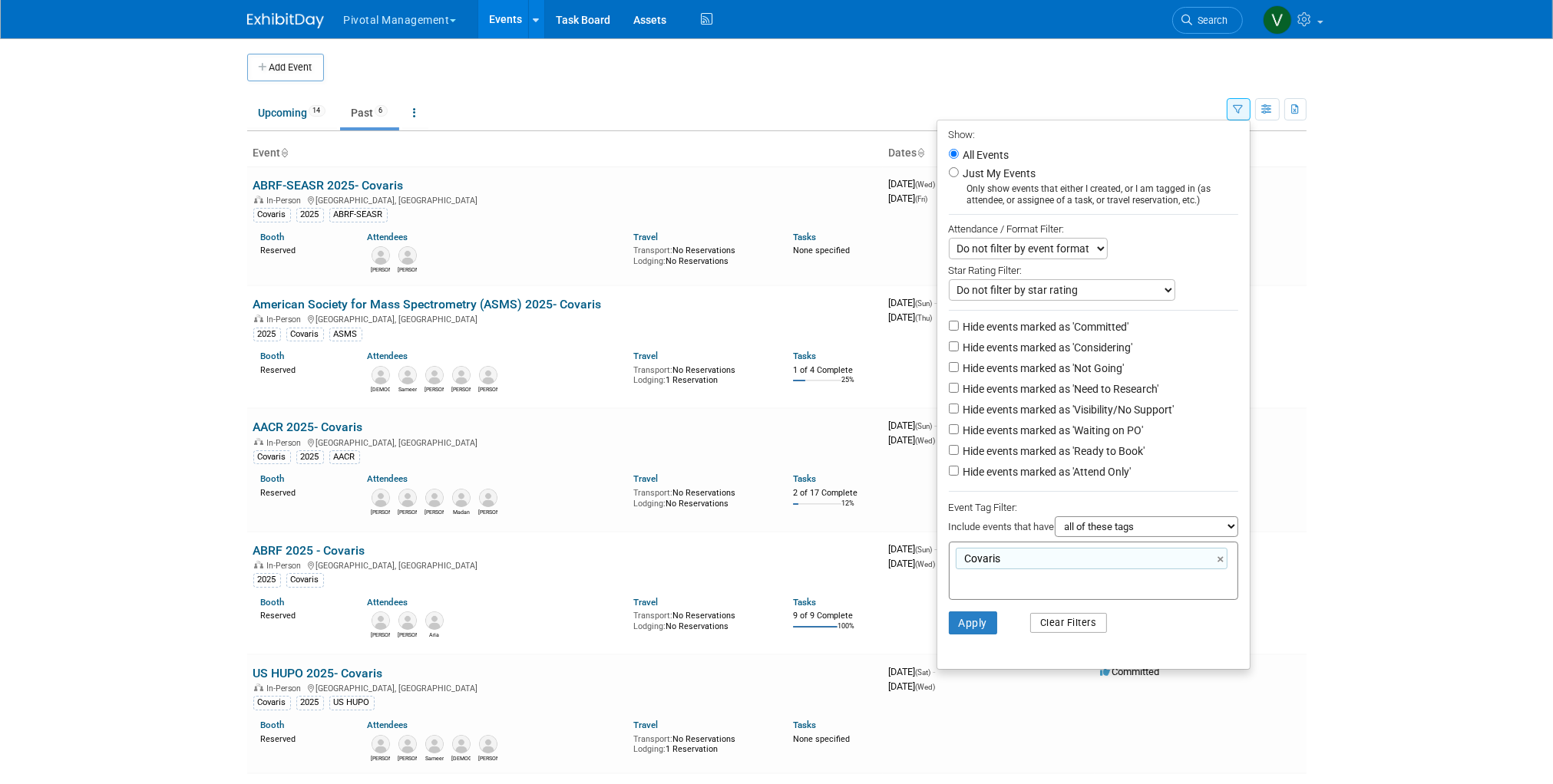
click at [1077, 625] on button "Clear Filters" at bounding box center [1068, 622] width 77 height 20
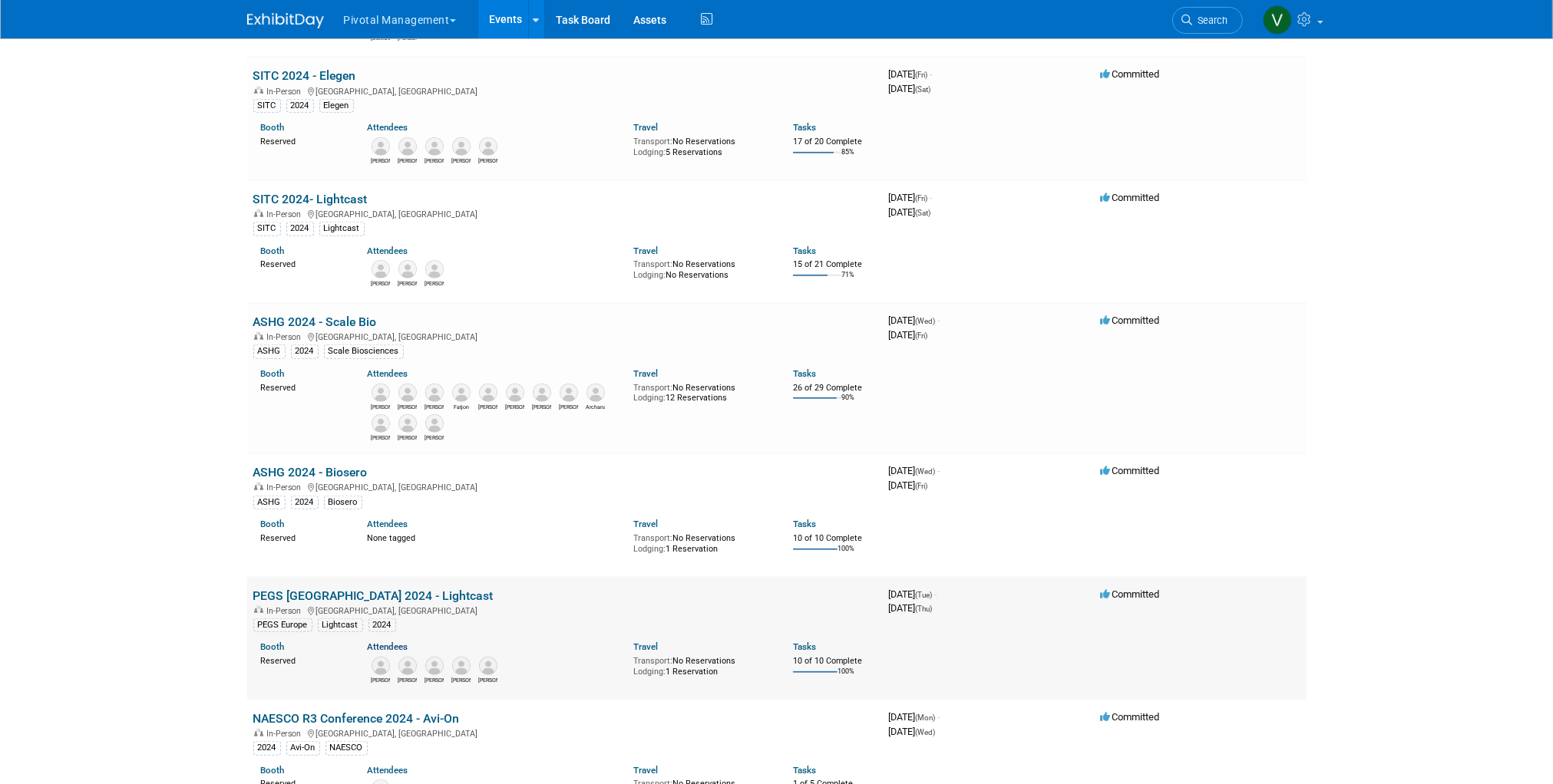
scroll to position [9345, 0]
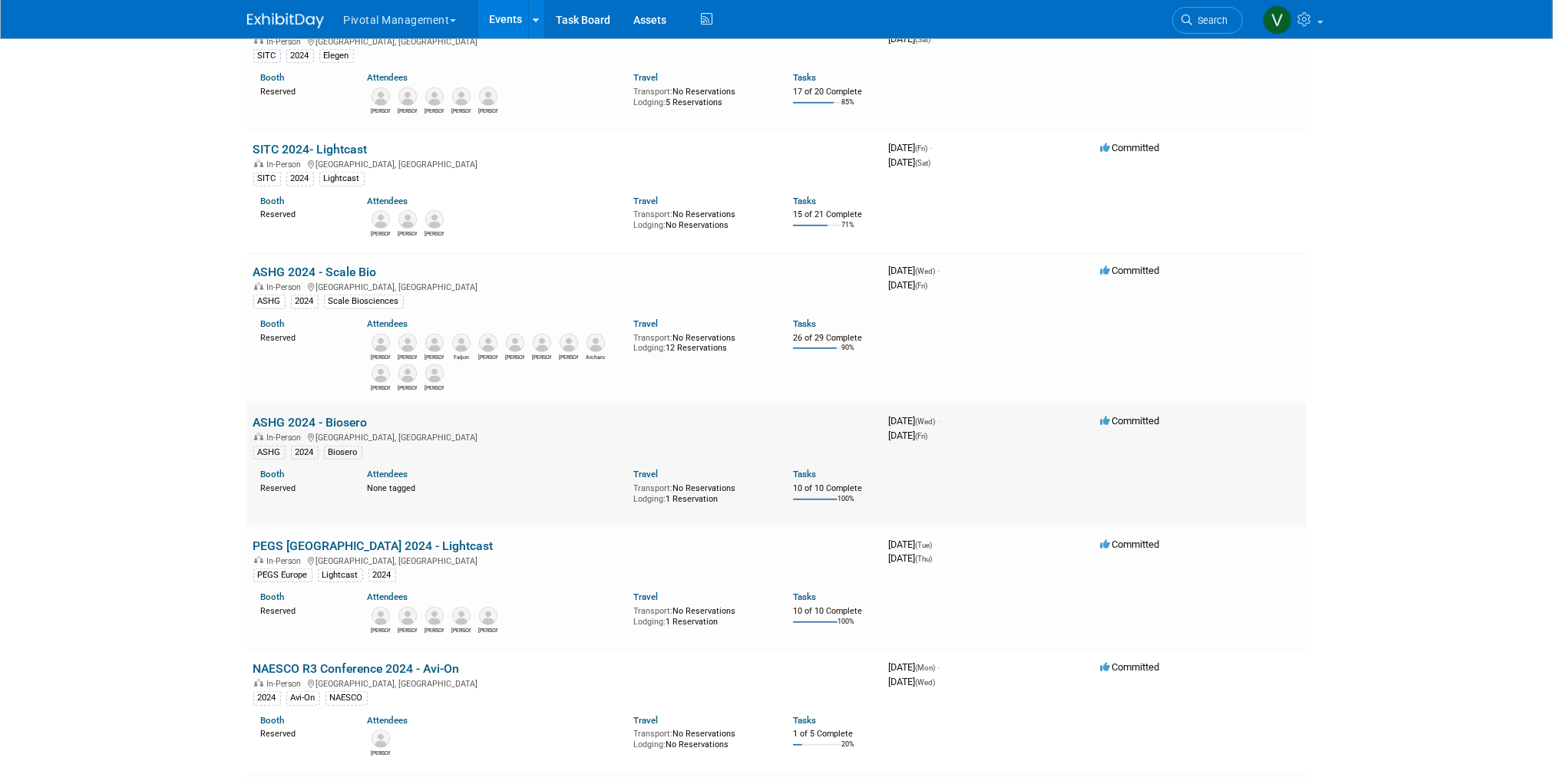
click at [353, 429] on link "ASHG 2024 - Biosero" at bounding box center [311, 422] width 114 height 14
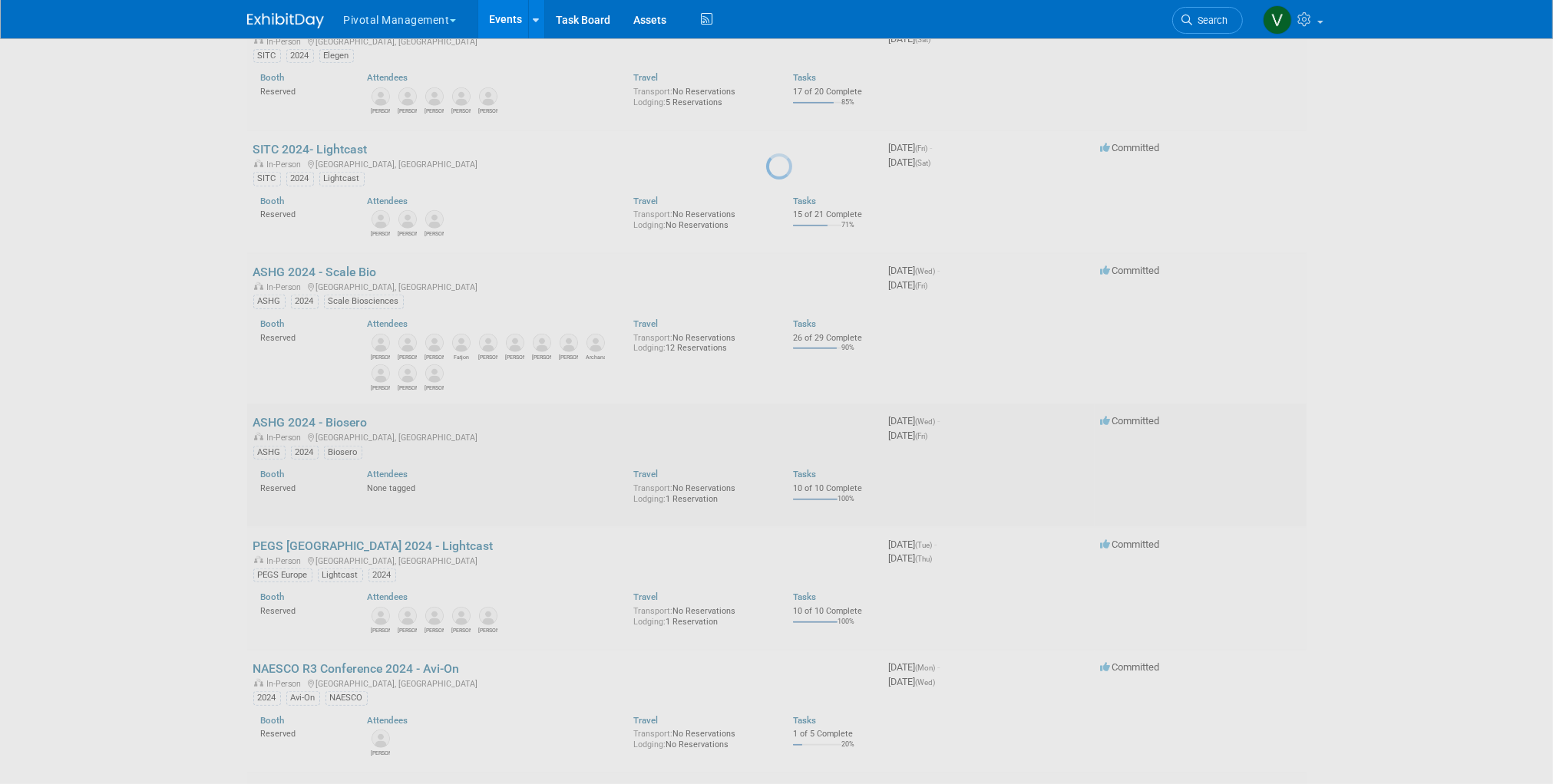
scroll to position [9344, 0]
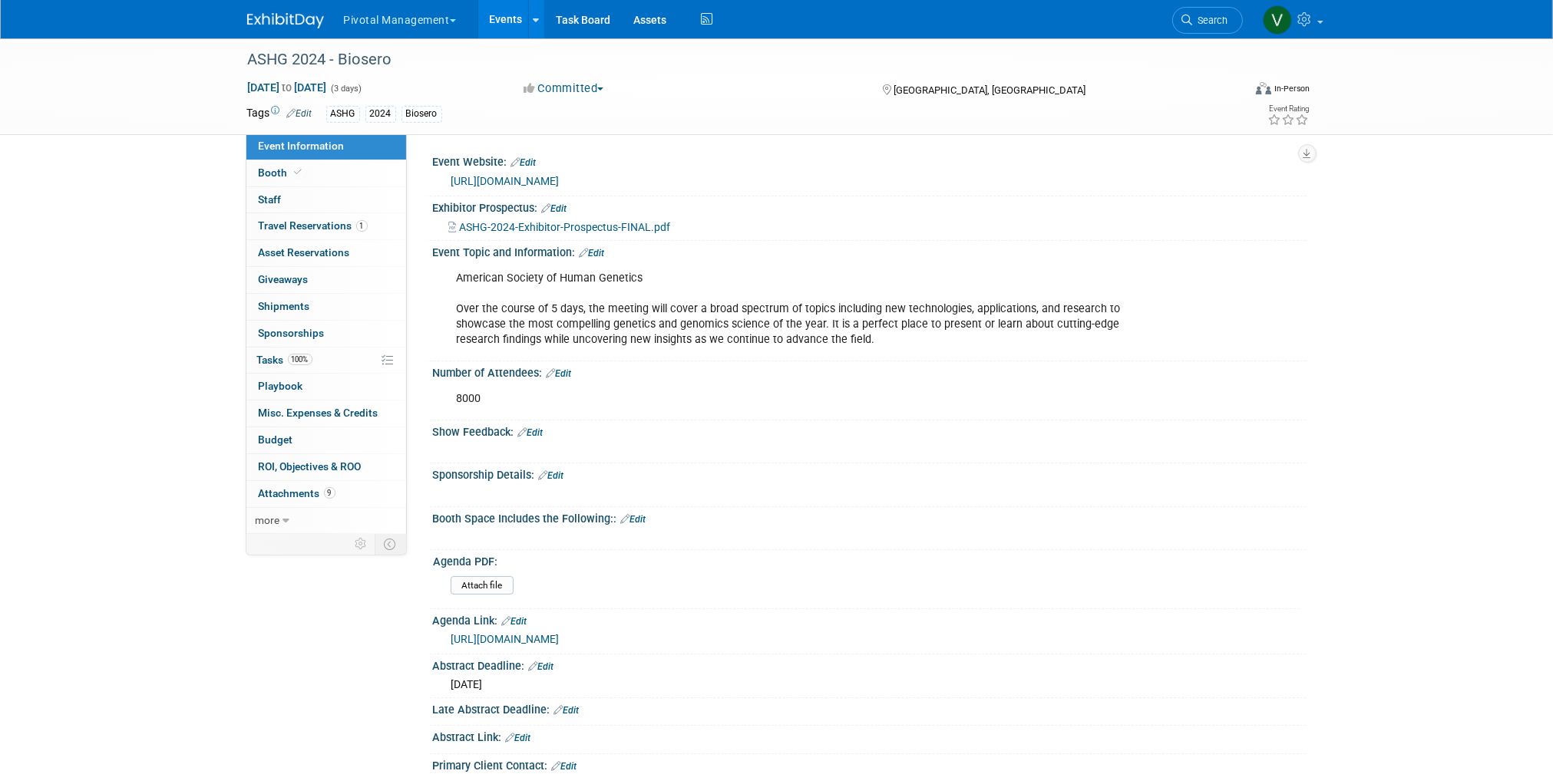
click at [601, 251] on link "Edit" at bounding box center [592, 253] width 25 height 11
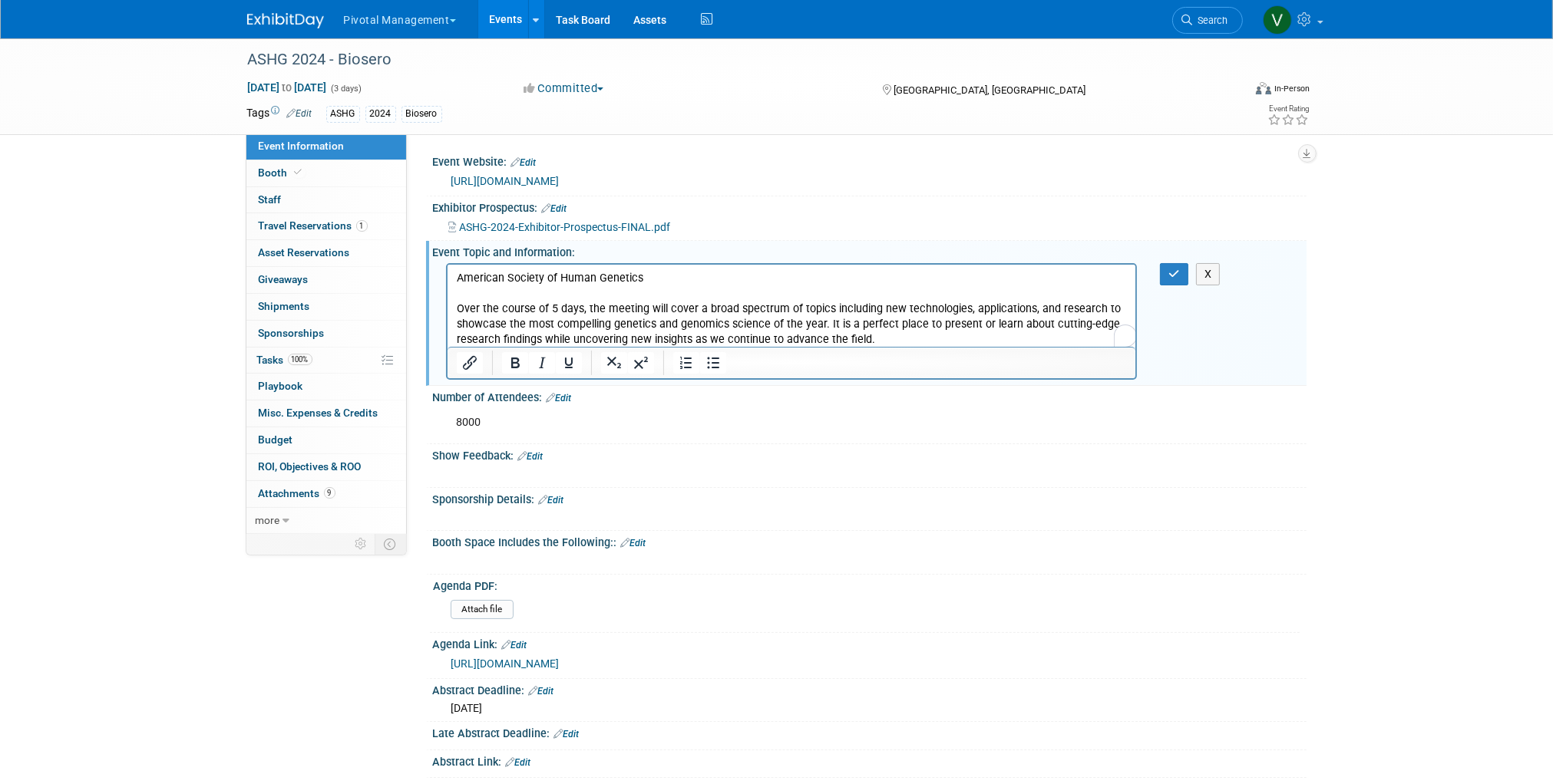
click at [885, 338] on p "American Society of Human Genetics Over the course of 5 days, the meeting will …" at bounding box center [791, 308] width 671 height 77
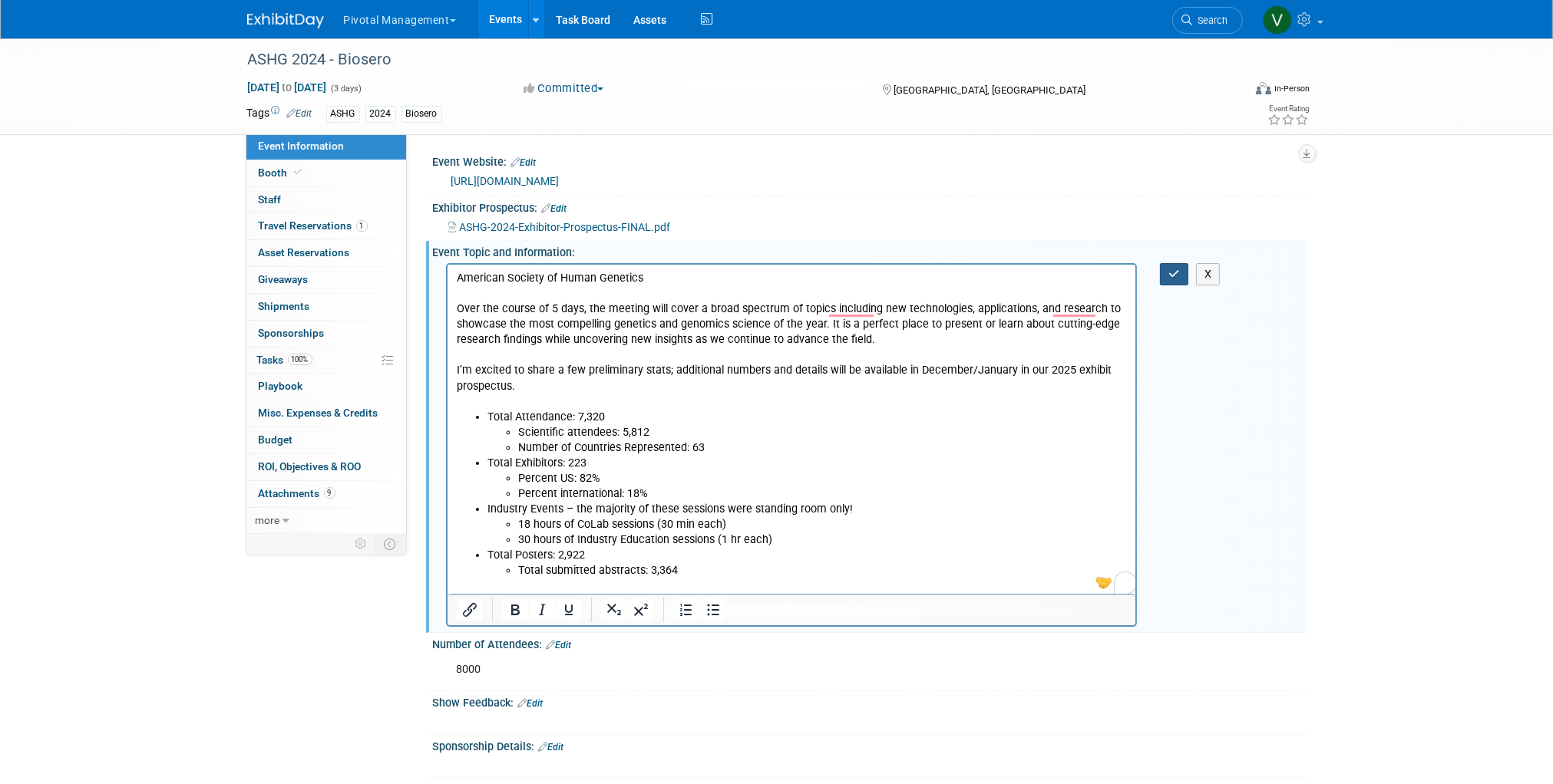
click at [1169, 270] on icon "button" at bounding box center [1173, 274] width 12 height 11
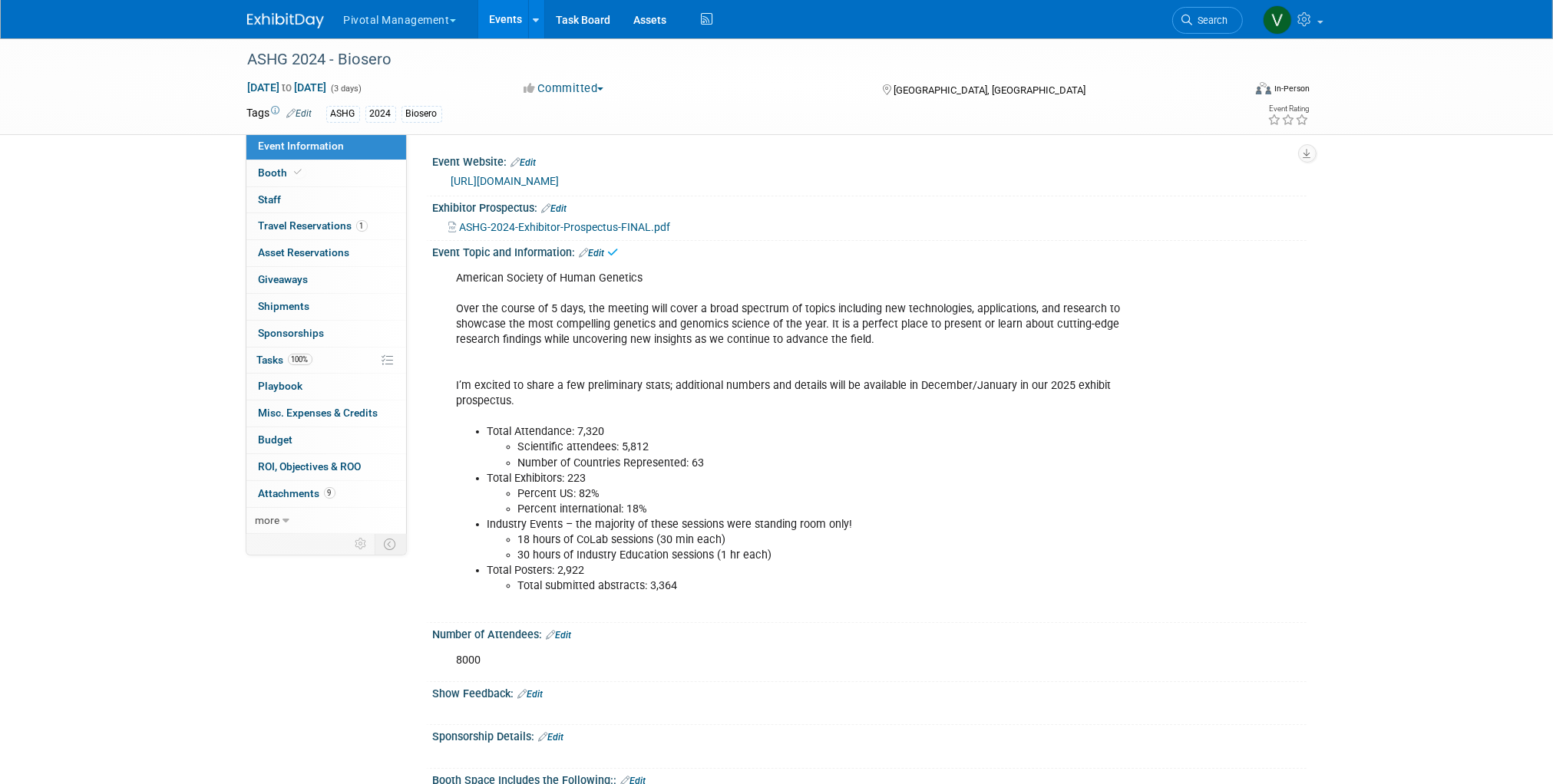
click at [499, 17] on link "Events" at bounding box center [506, 19] width 56 height 38
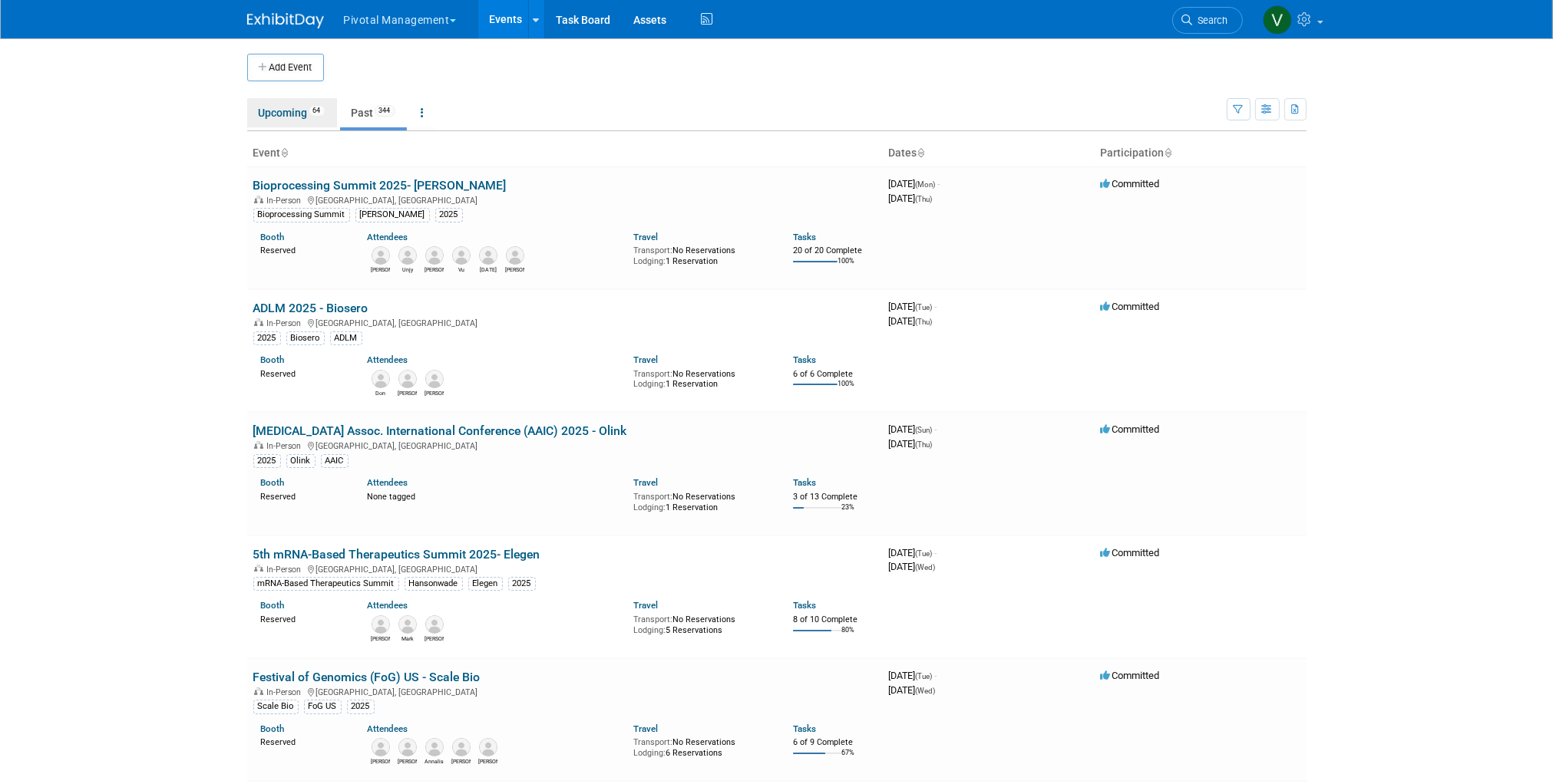
drag, startPoint x: 293, startPoint y: 112, endPoint x: 313, endPoint y: 114, distance: 20.1
click at [293, 111] on link "Upcoming 64" at bounding box center [292, 112] width 90 height 29
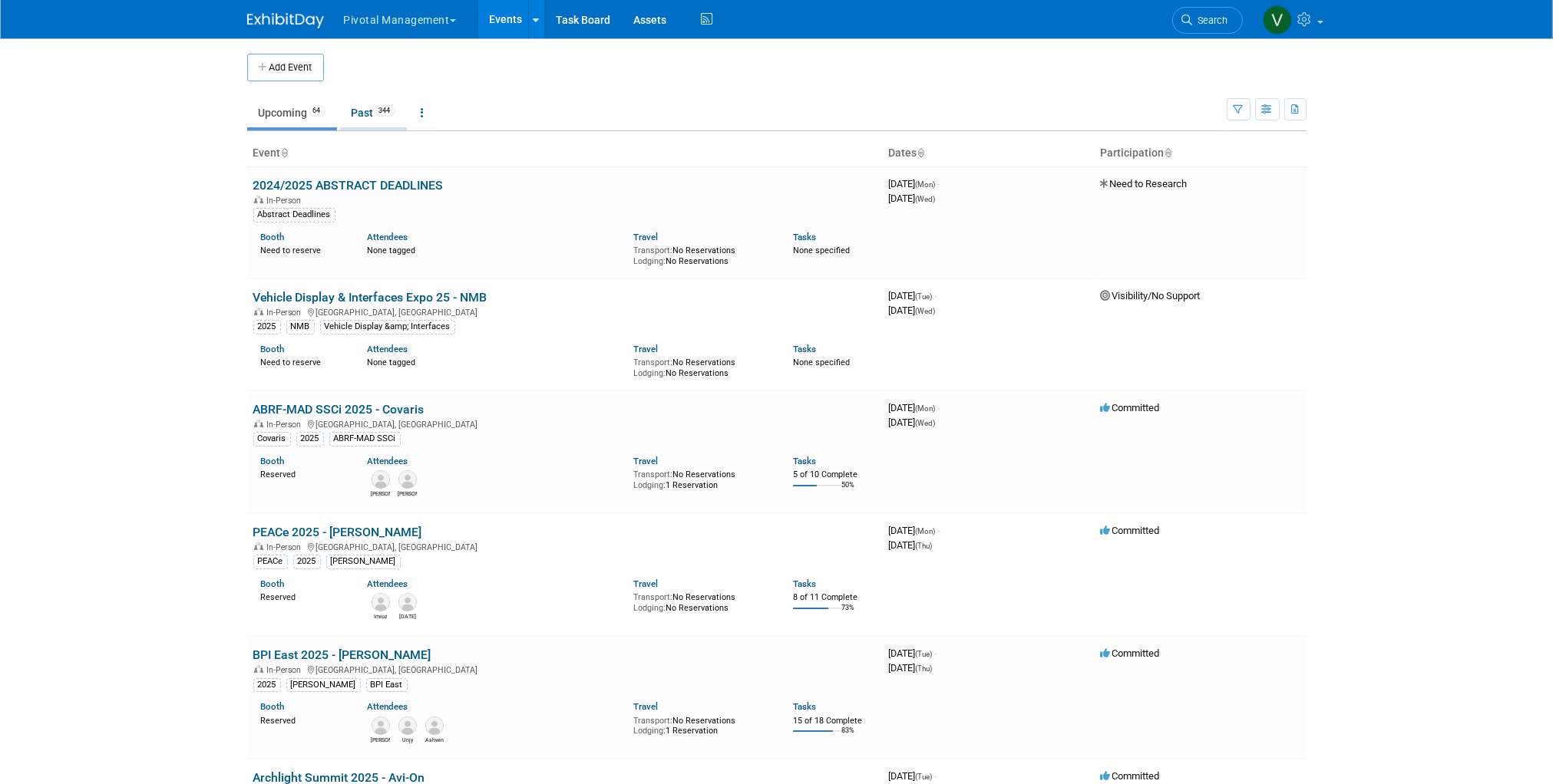
click at [362, 110] on link "Past 344" at bounding box center [373, 112] width 67 height 29
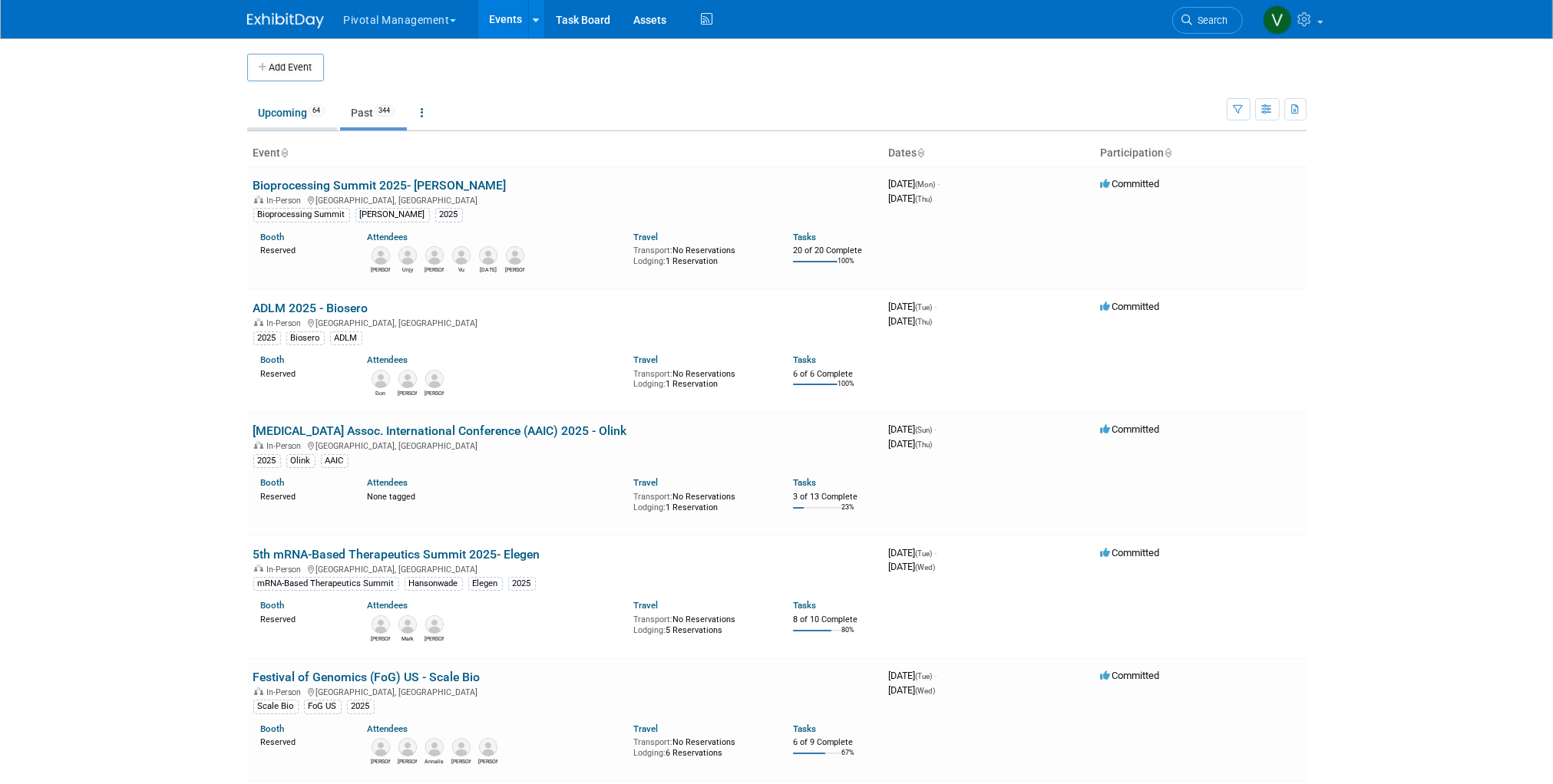
click at [280, 111] on link "Upcoming 64" at bounding box center [292, 112] width 90 height 29
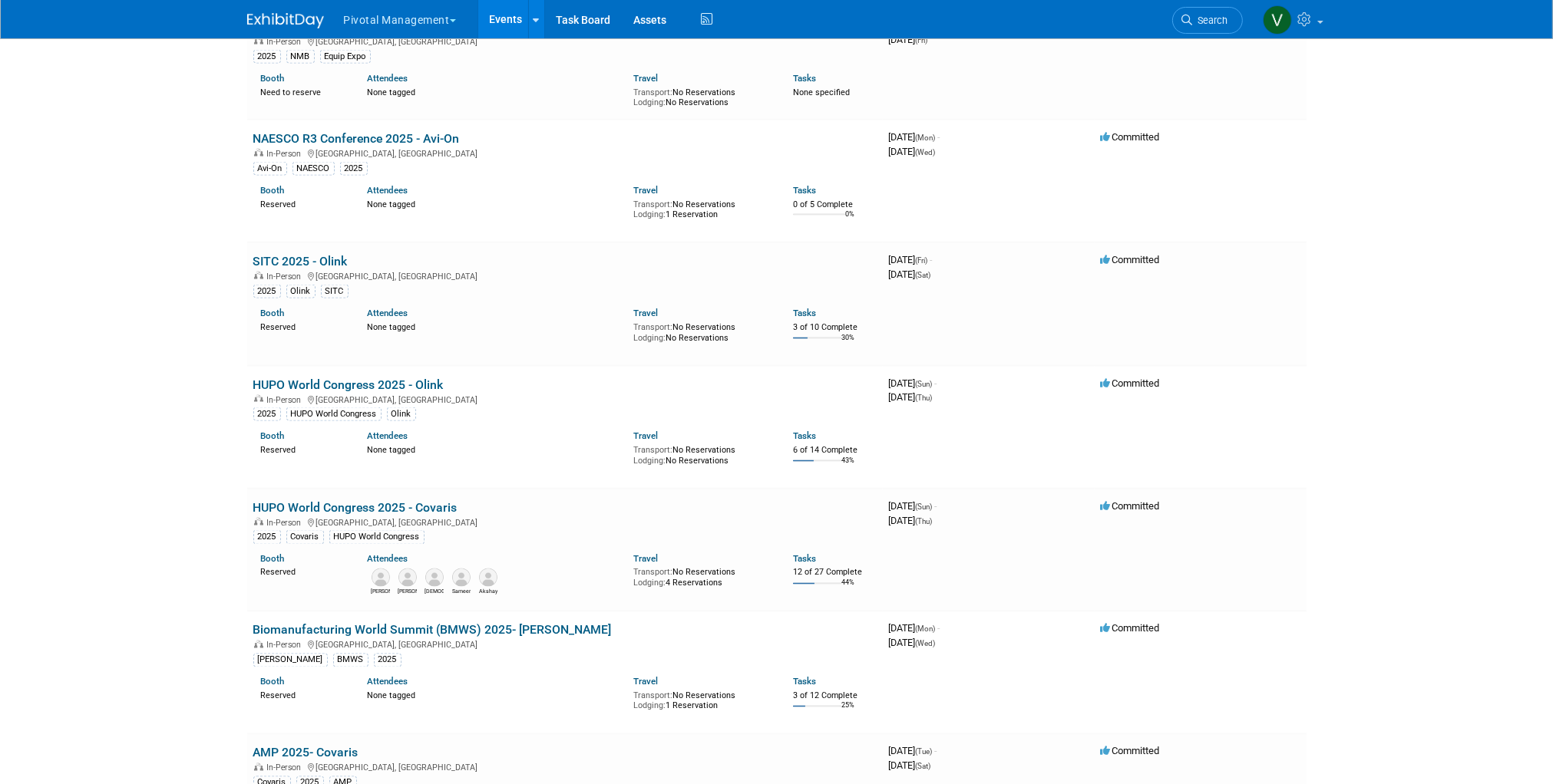
scroll to position [5027, 0]
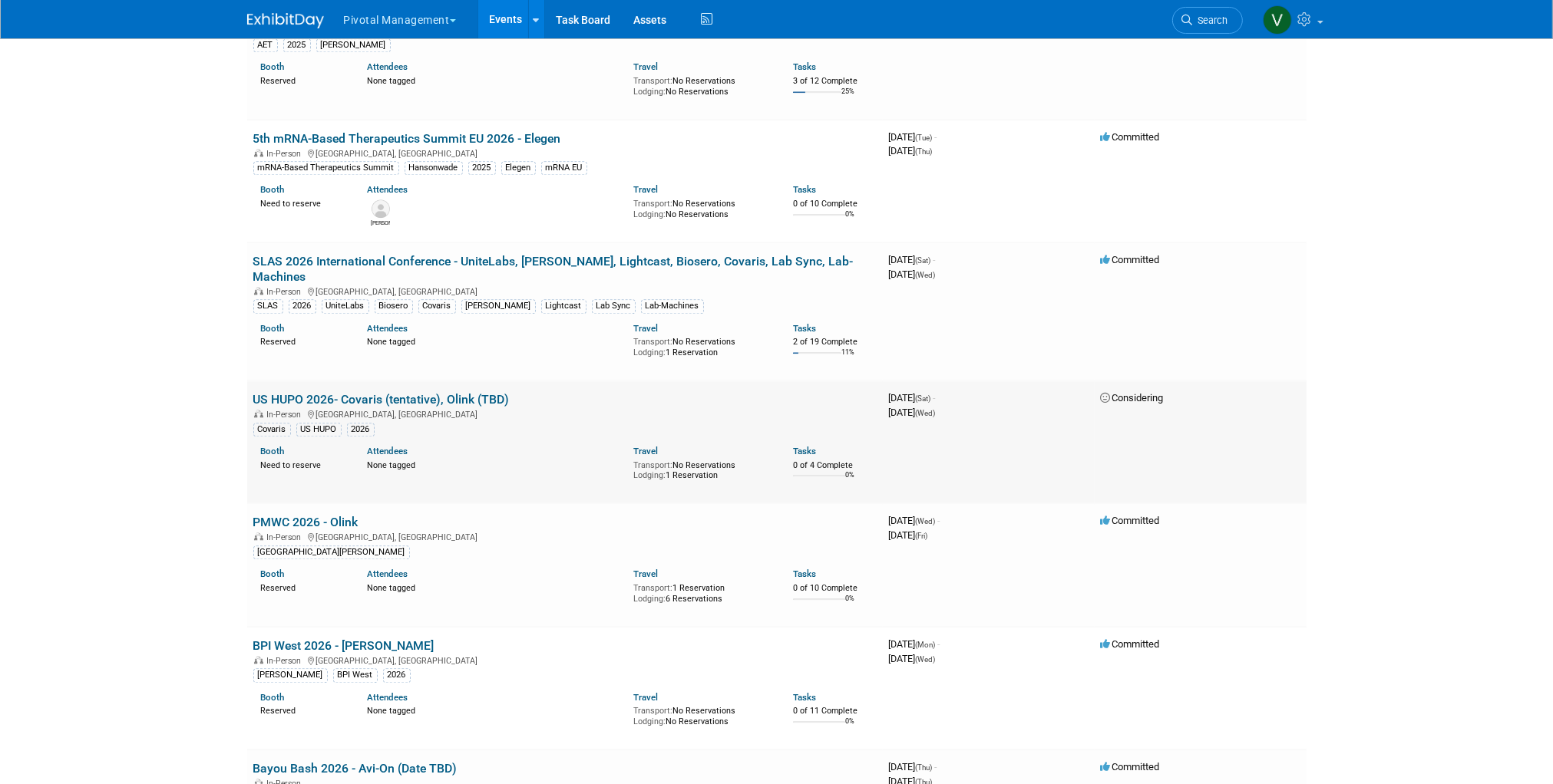
click at [393, 394] on link "US HUPO 2026- Covaris (tentative), Olink (TBD)" at bounding box center [382, 399] width 257 height 14
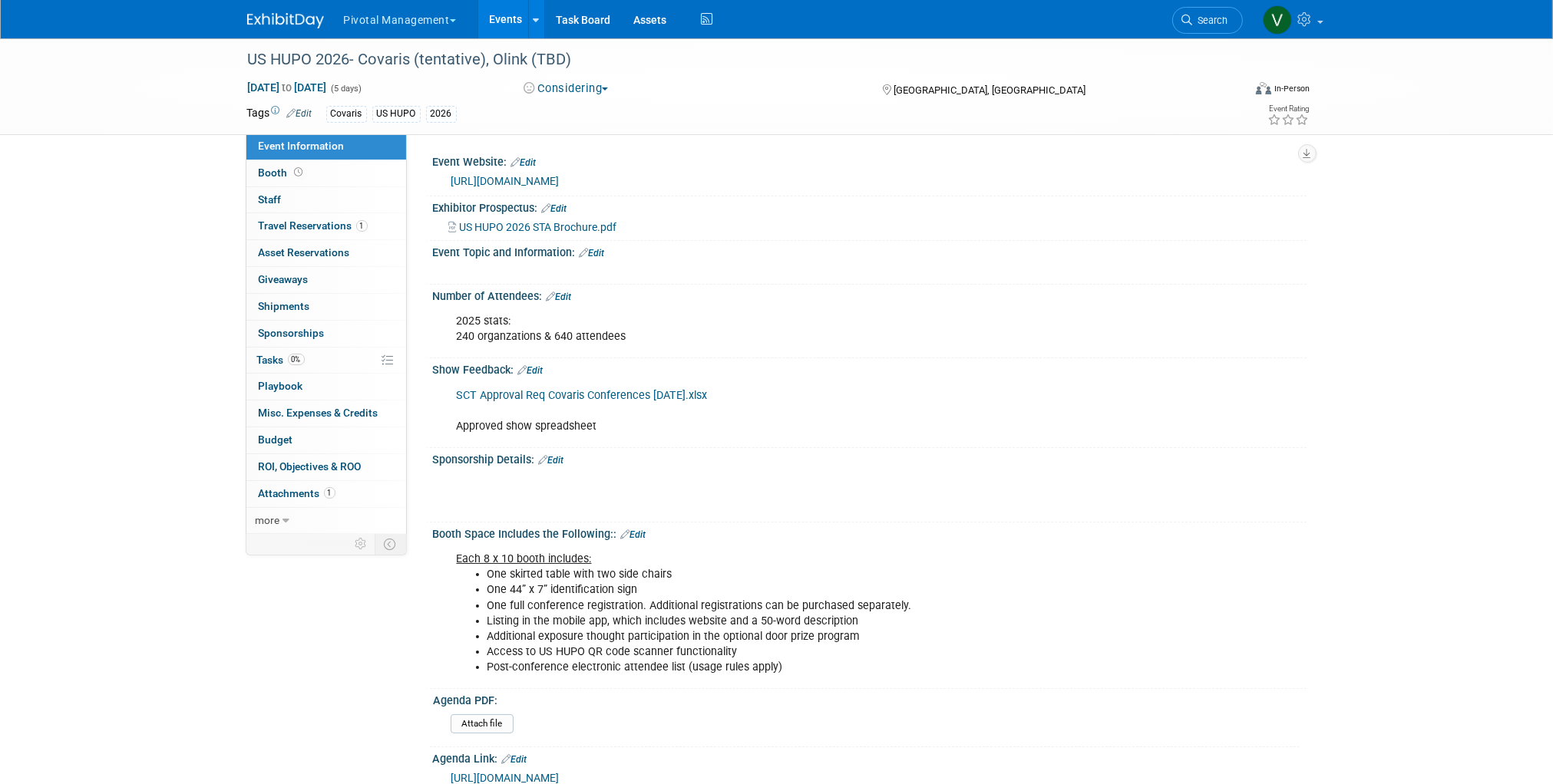
click at [563, 455] on link "Edit" at bounding box center [551, 460] width 25 height 11
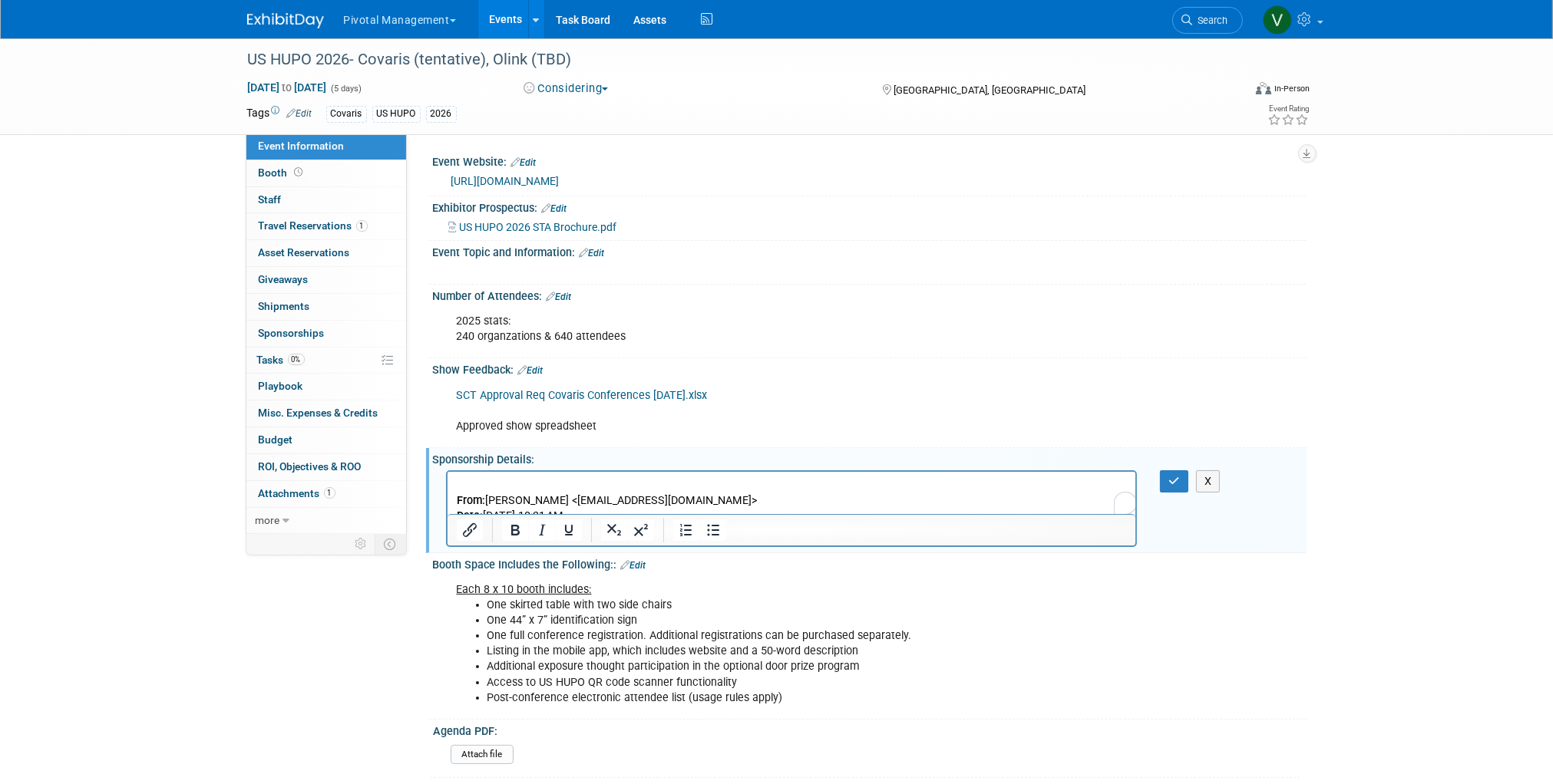
scroll to position [61, 0]
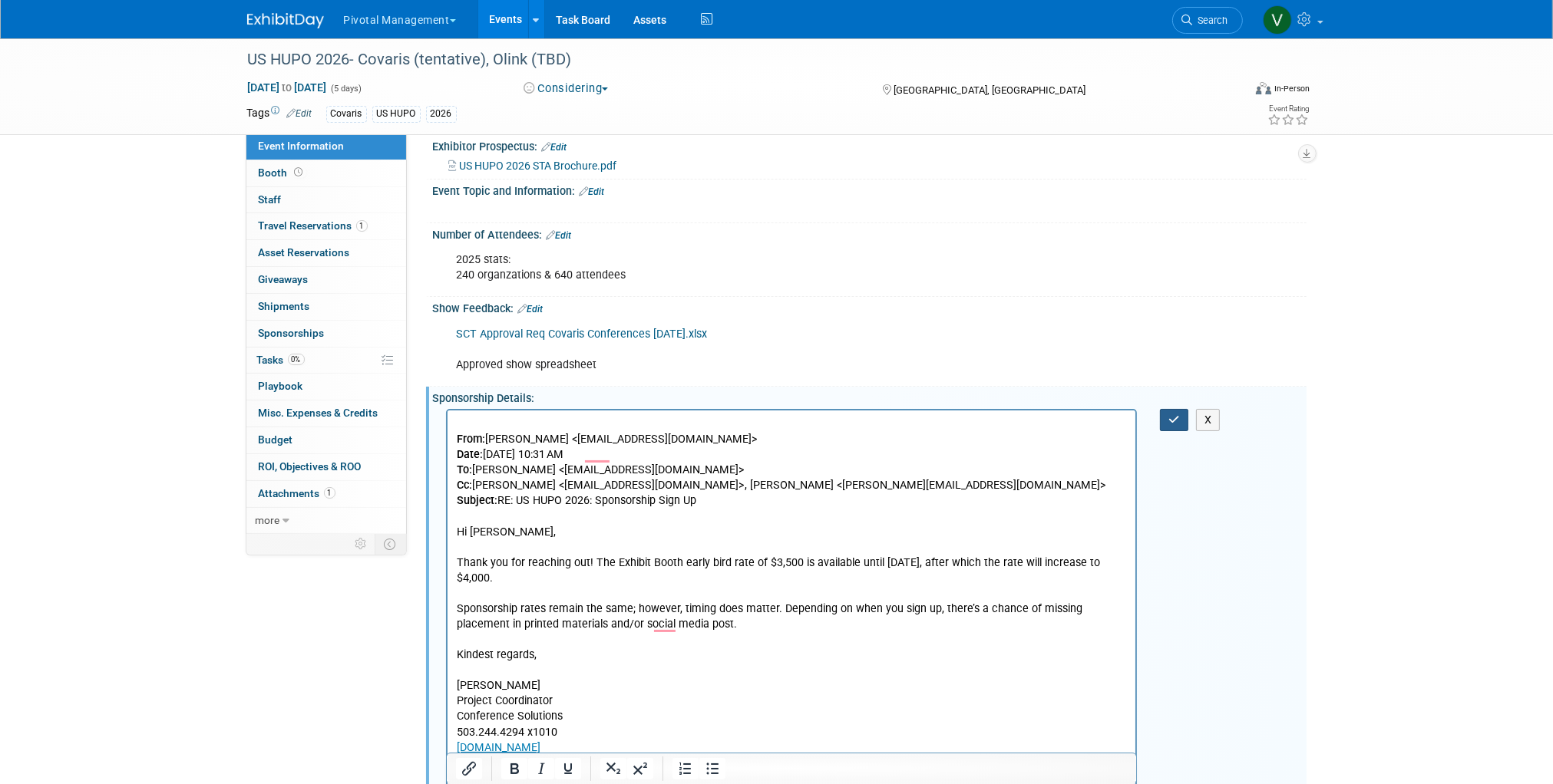
click at [1170, 415] on icon "button" at bounding box center [1173, 420] width 12 height 11
